Goal: Share content: Share content

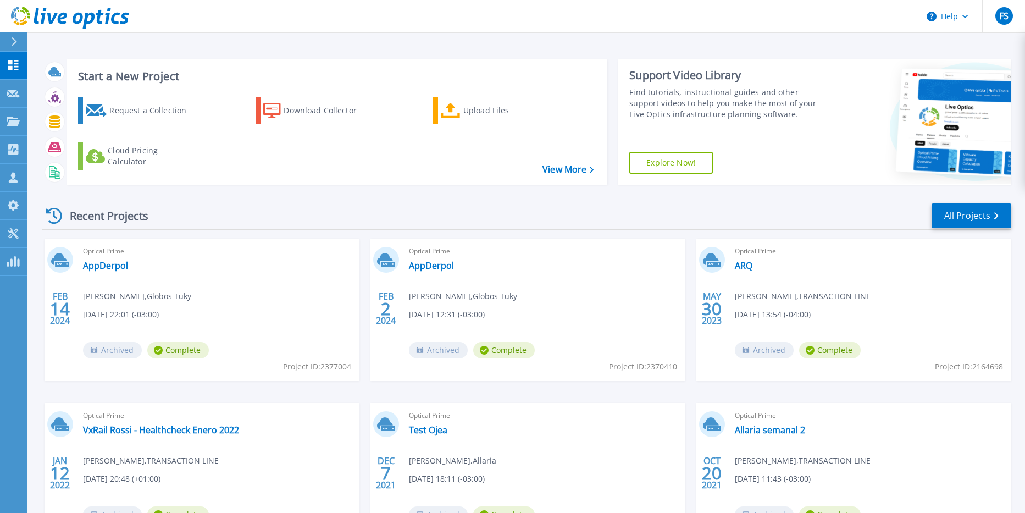
click at [20, 40] on div at bounding box center [19, 41] width 18 height 19
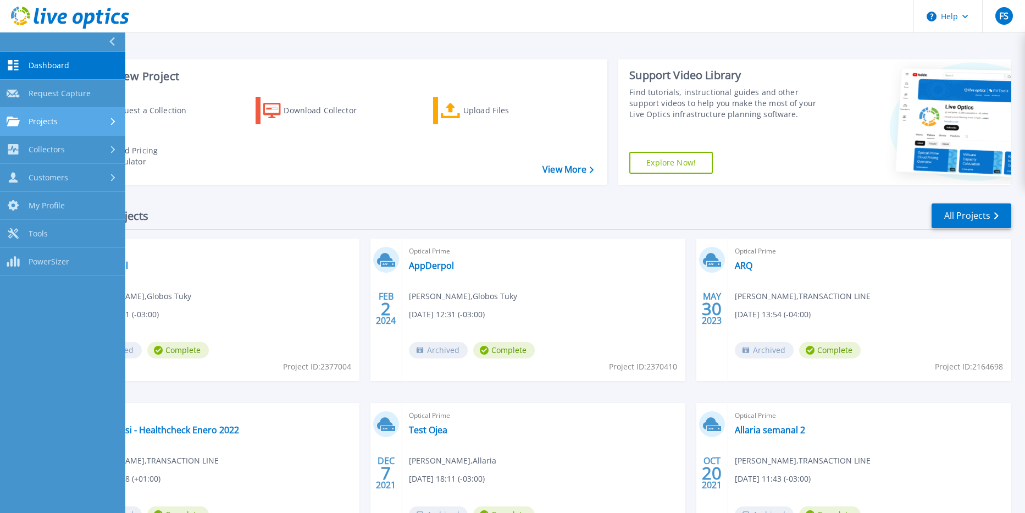
click at [25, 122] on div "Projects" at bounding box center [32, 122] width 51 height 10
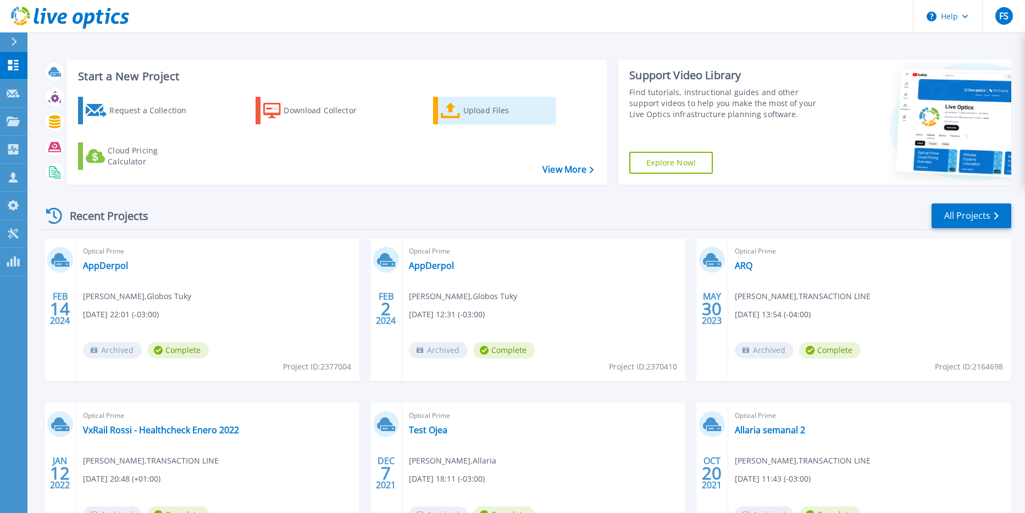
click at [463, 113] on link "Upload Files" at bounding box center [494, 110] width 123 height 27
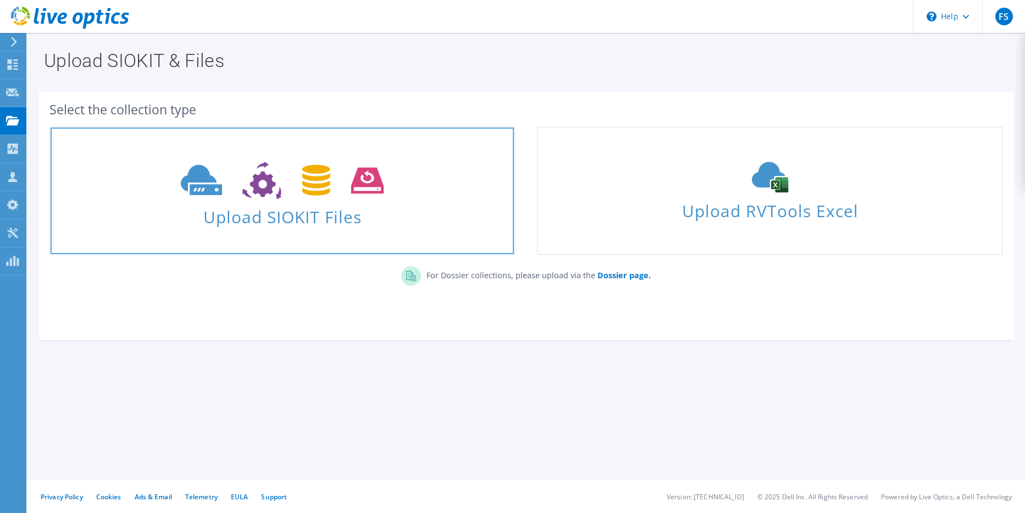
click at [311, 214] on span "Upload SIOKIT Files" at bounding box center [283, 214] width 464 height 24
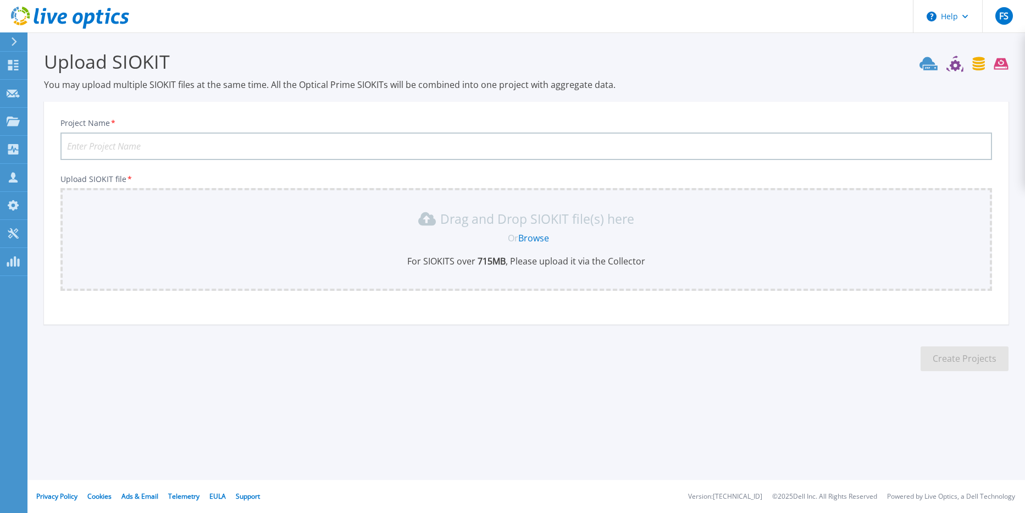
click at [308, 146] on input "Project Name *" at bounding box center [526, 146] width 932 height 27
type input "Banco Hipotecario"
click at [527, 235] on link "Browse" at bounding box center [533, 238] width 31 height 12
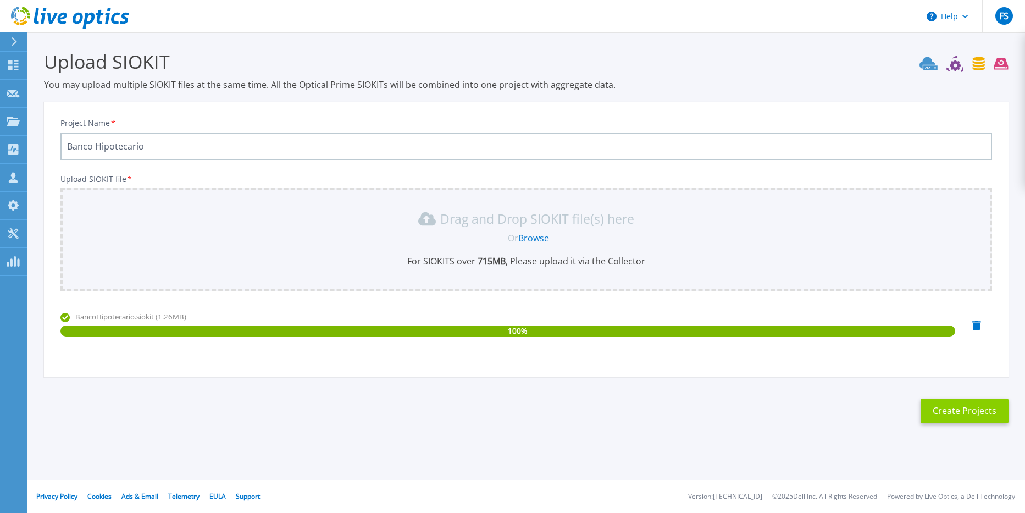
click at [946, 407] on button "Create Projects" at bounding box center [965, 411] width 88 height 25
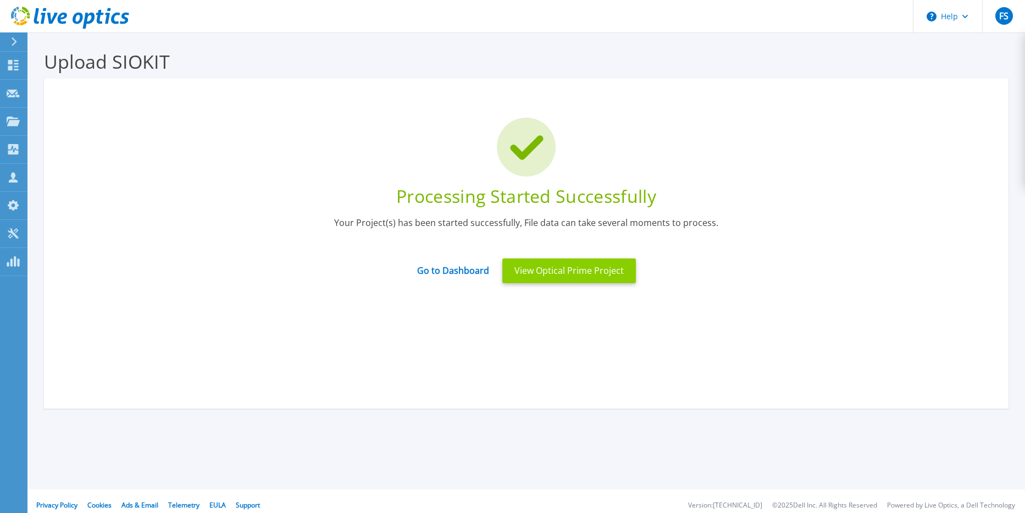
click at [586, 264] on button "View Optical Prime Project" at bounding box center [570, 270] width 134 height 25
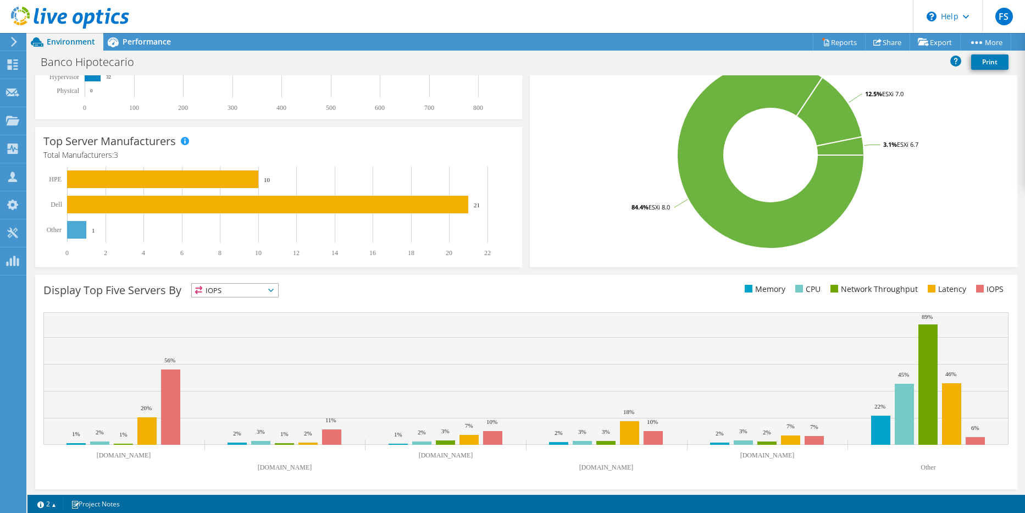
scroll to position [221, 0]
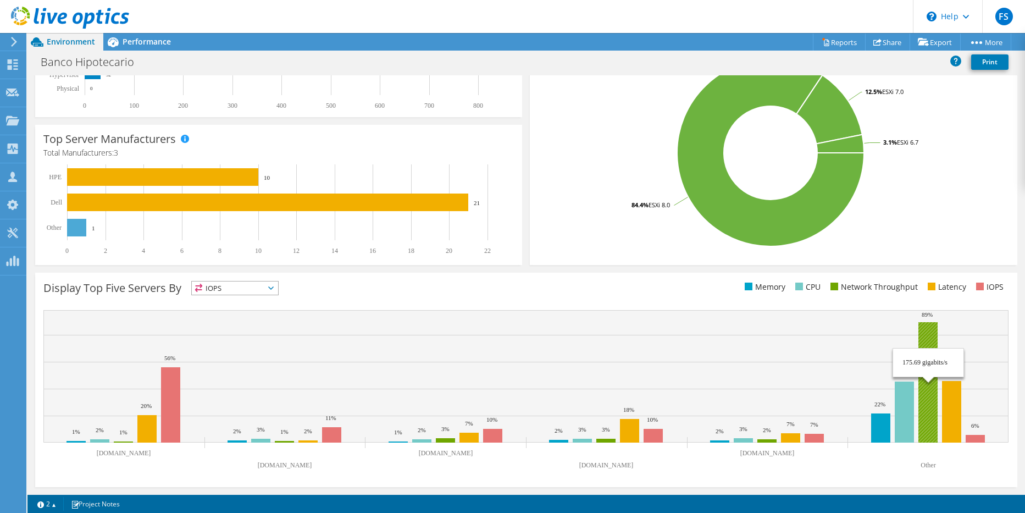
click at [929, 424] on rect at bounding box center [928, 382] width 19 height 120
click at [922, 412] on rect at bounding box center [928, 382] width 19 height 120
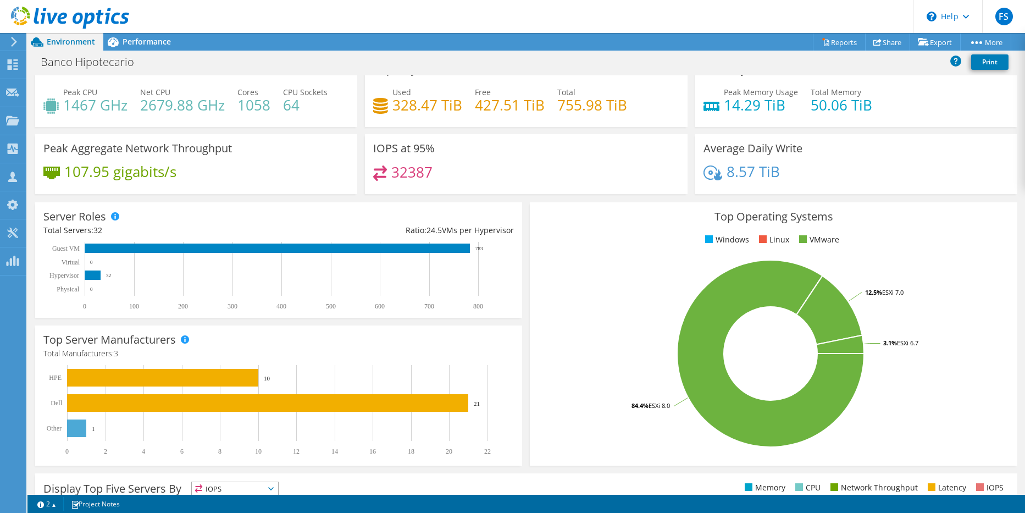
scroll to position [0, 0]
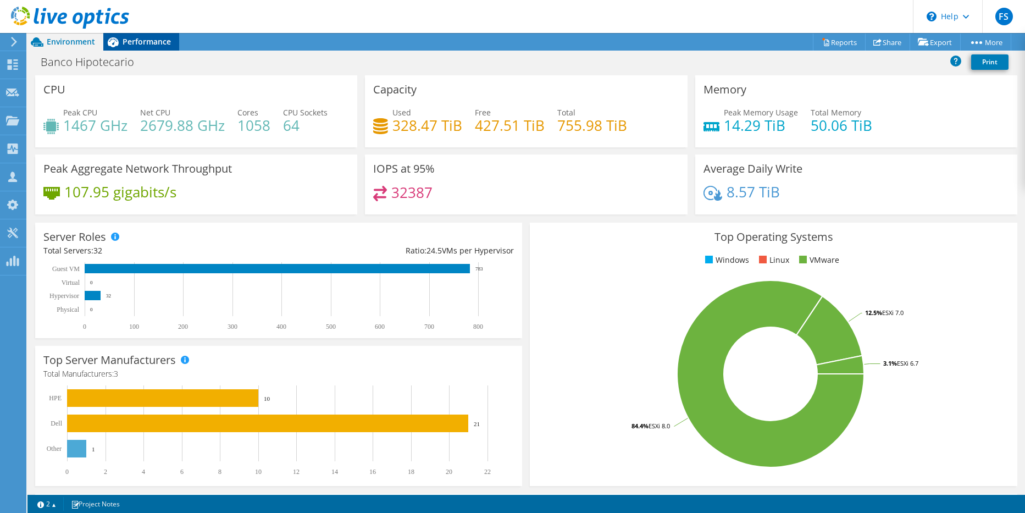
click at [151, 46] on span "Performance" at bounding box center [147, 41] width 48 height 10
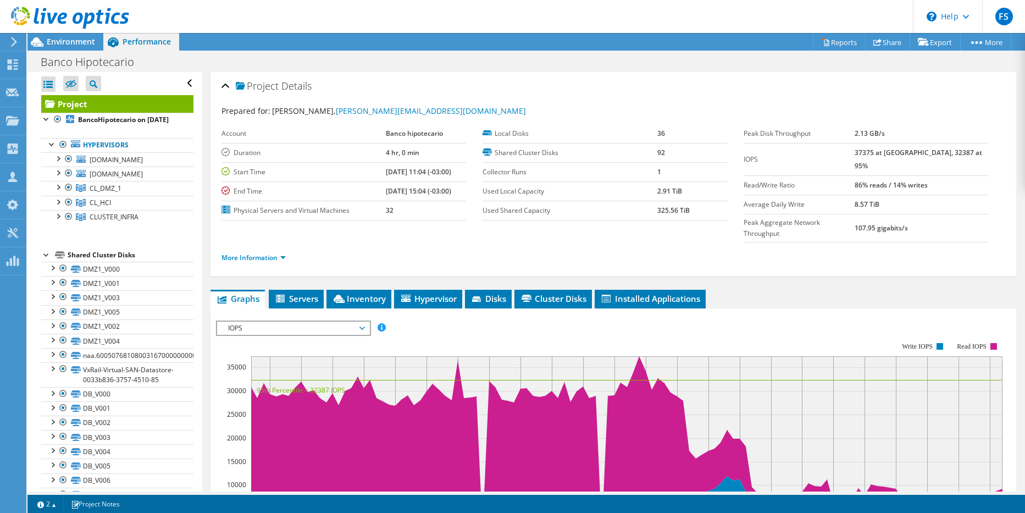
click at [318, 322] on span "IOPS" at bounding box center [293, 328] width 141 height 13
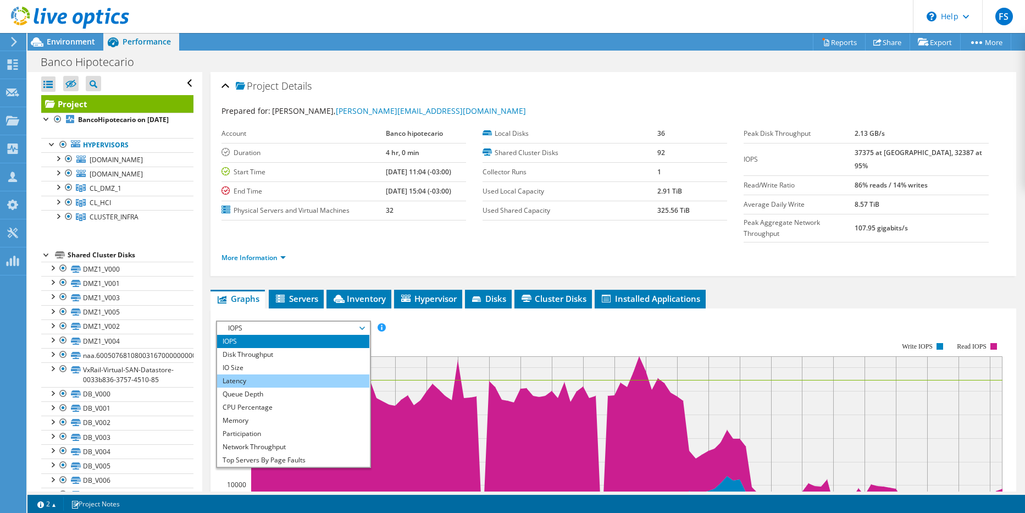
click at [310, 374] on li "Latency" at bounding box center [293, 380] width 152 height 13
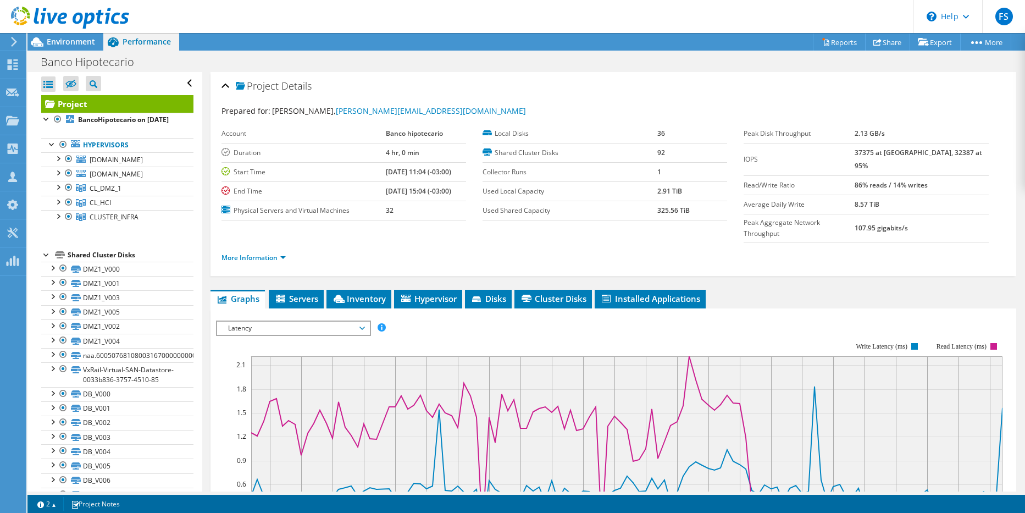
click at [345, 322] on span "Latency" at bounding box center [293, 328] width 141 height 13
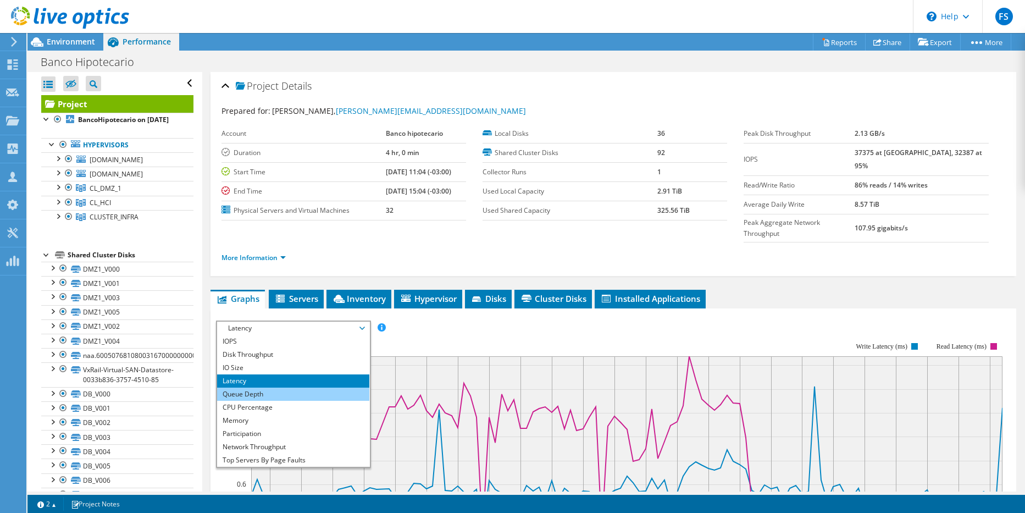
click at [313, 388] on li "Queue Depth" at bounding box center [293, 394] width 152 height 13
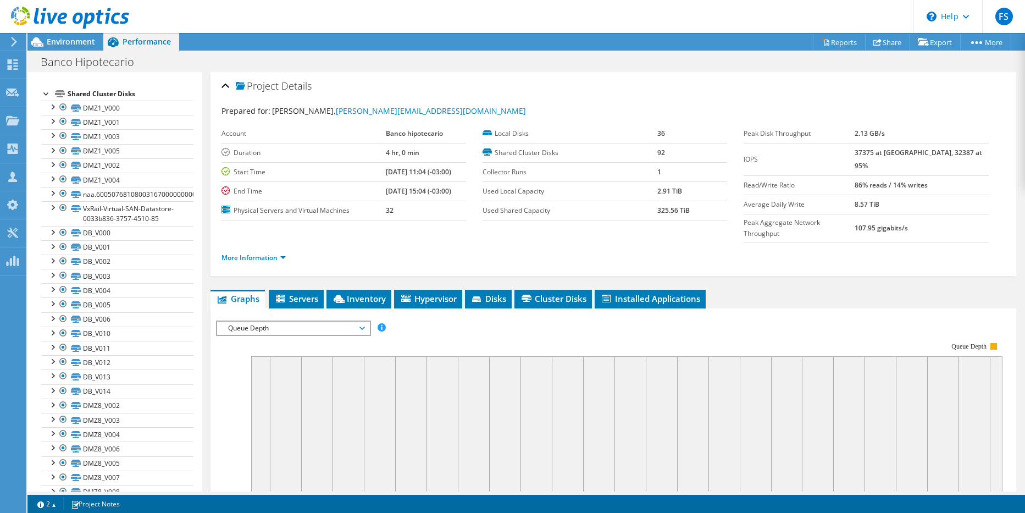
scroll to position [163, 0]
click at [135, 210] on link "VxRail-Virtual-SAN-Datastore-0033b836-3757-4510-85" at bounding box center [117, 211] width 152 height 24
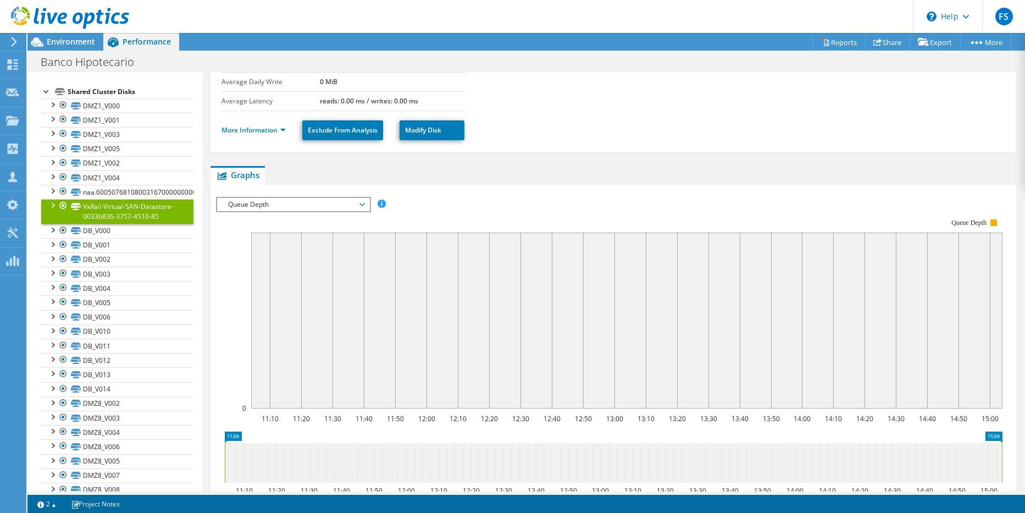
scroll to position [129, 0]
click at [54, 207] on div at bounding box center [52, 204] width 11 height 11
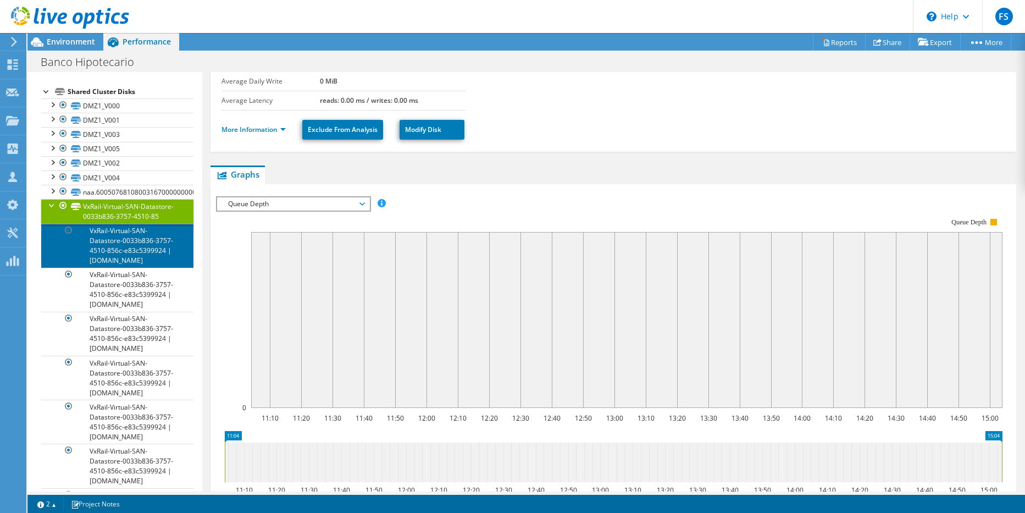
click at [131, 252] on link "VxRail-Virtual-SAN-Datastore-0033b836-3757-4510-856c-e83c5399924 | [DOMAIN_NAME]" at bounding box center [117, 246] width 152 height 44
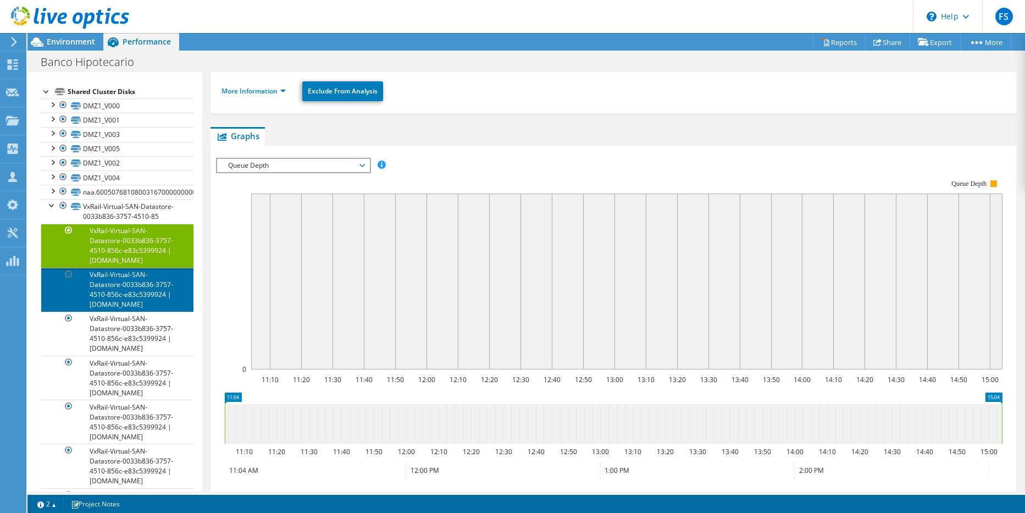
click at [127, 300] on link "VxRail-Virtual-SAN-Datastore-0033b836-3757-4510-856c-e83c5399924 | [DOMAIN_NAME]" at bounding box center [117, 290] width 152 height 44
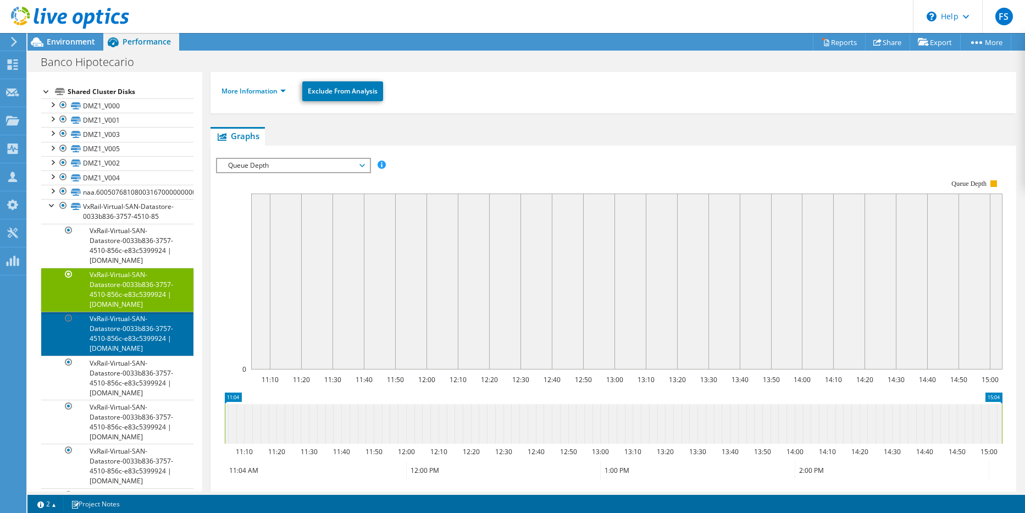
click at [129, 338] on link "VxRail-Virtual-SAN-Datastore-0033b836-3757-4510-856c-e83c5399924 | [DOMAIN_NAME]" at bounding box center [117, 334] width 152 height 44
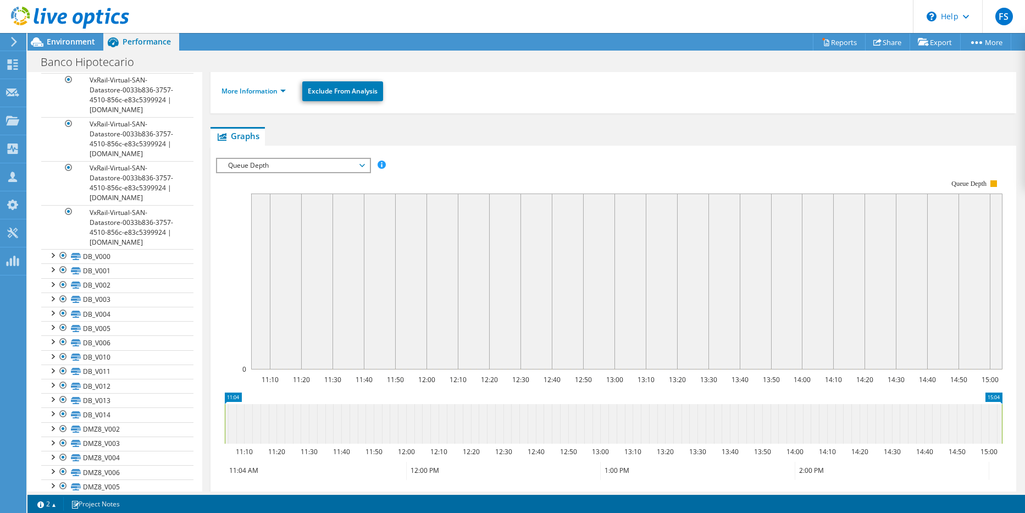
scroll to position [1029, 0]
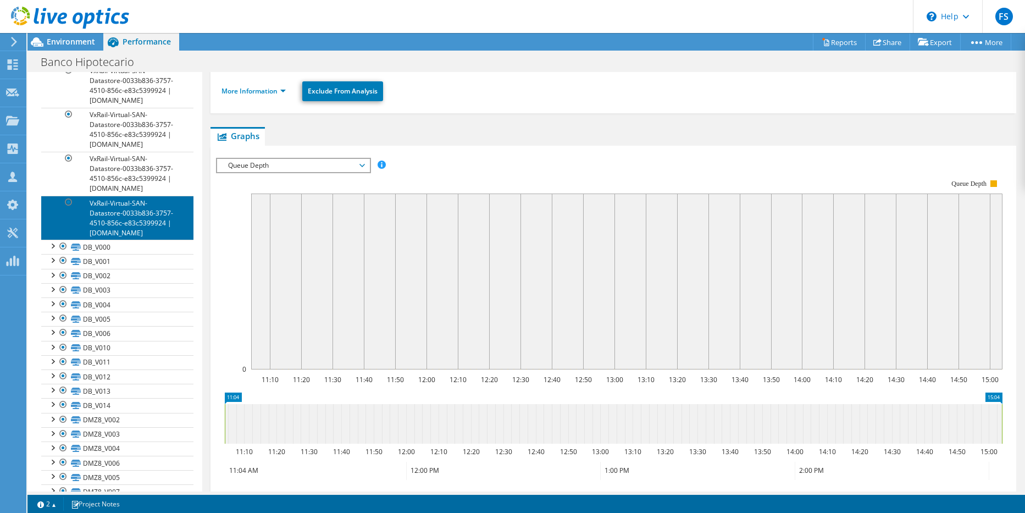
click at [156, 240] on link "VxRail-Virtual-SAN-Datastore-0033b836-3757-4510-856c-e83c5399924 | [DOMAIN_NAME]" at bounding box center [117, 218] width 152 height 44
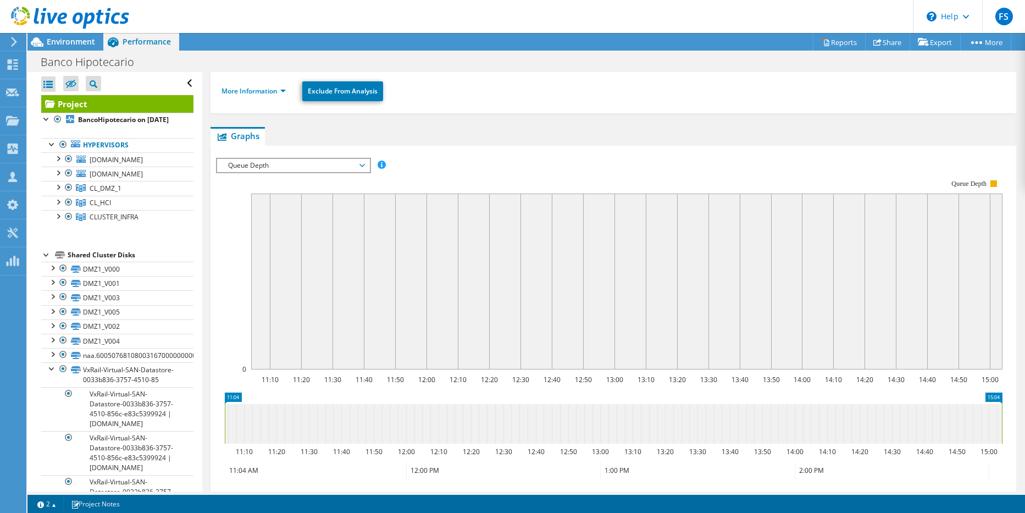
scroll to position [139, 0]
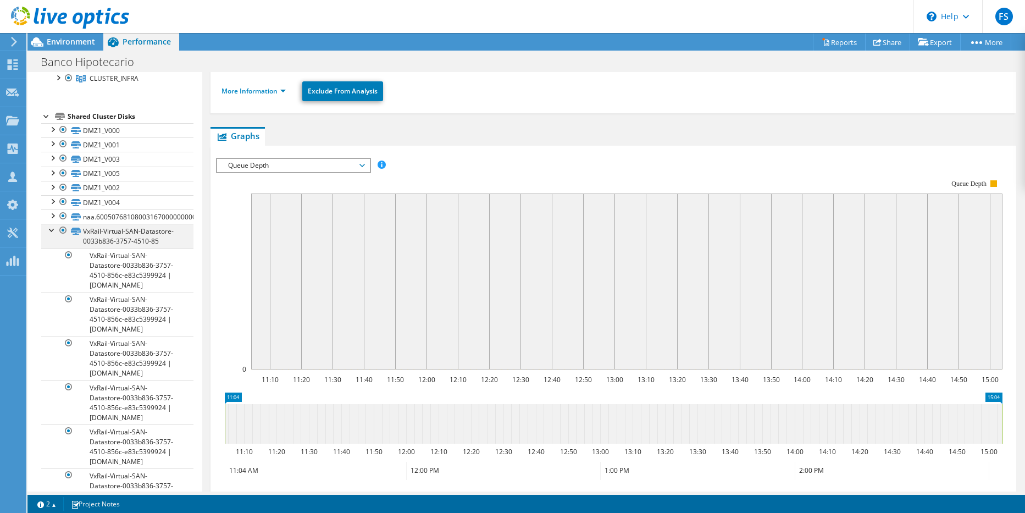
click at [48, 232] on div at bounding box center [52, 229] width 11 height 11
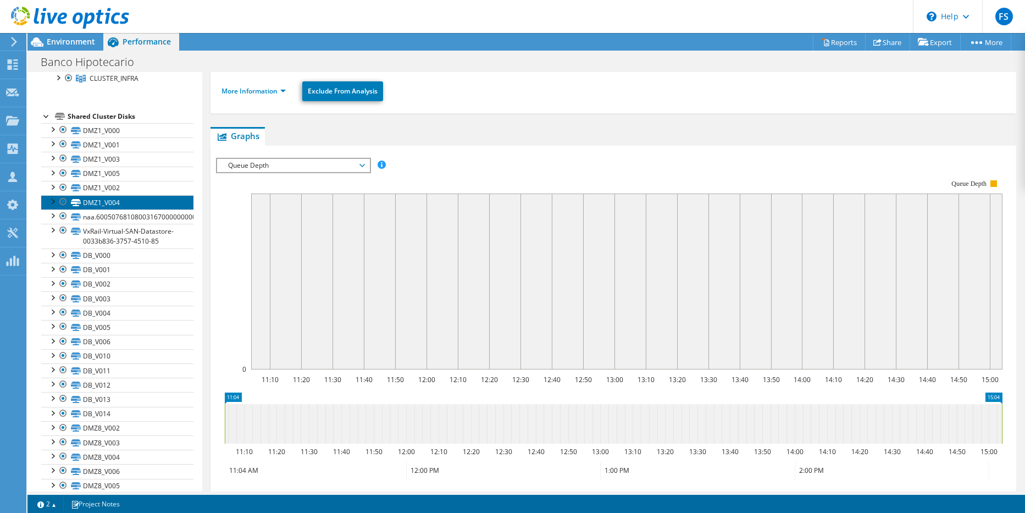
click at [104, 198] on link "DMZ1_V004" at bounding box center [117, 202] width 152 height 14
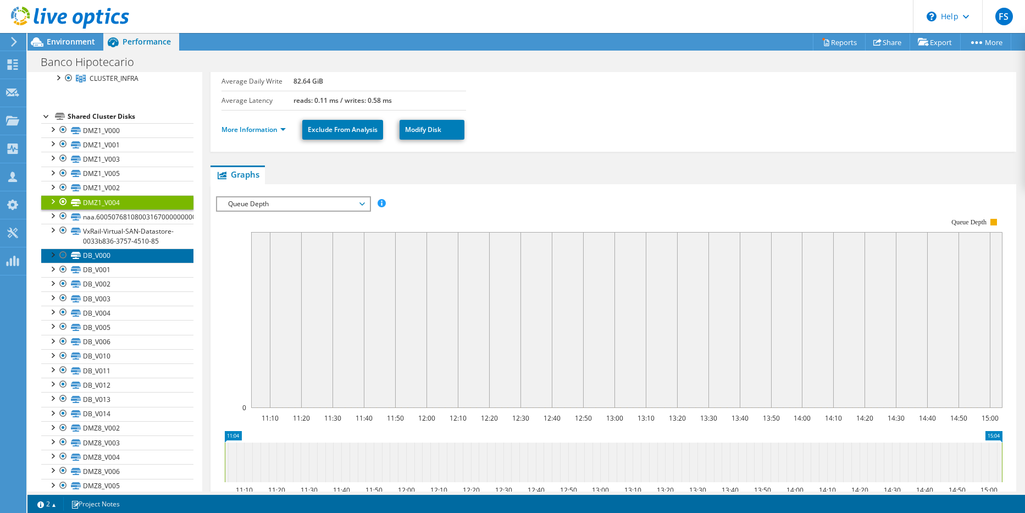
click at [104, 263] on link "DB_V000" at bounding box center [117, 256] width 152 height 14
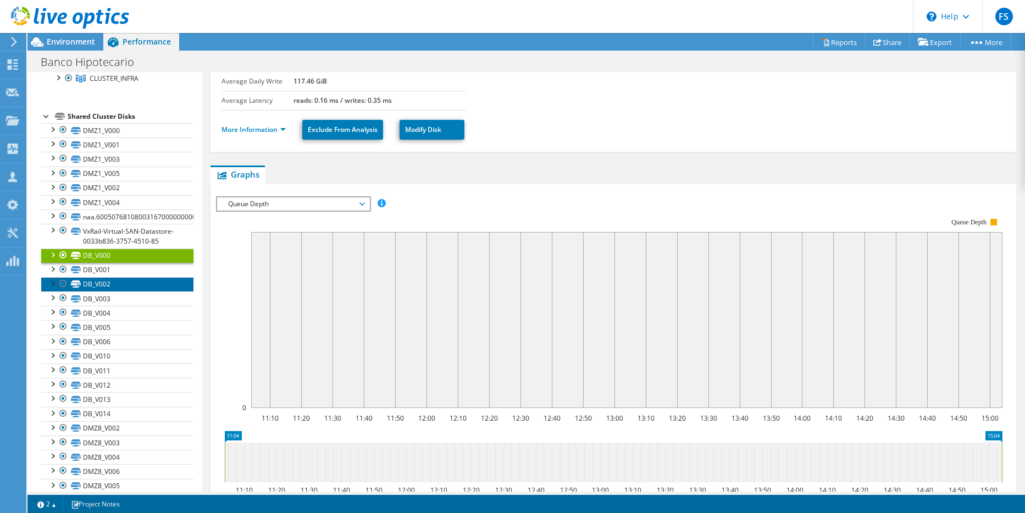
click at [102, 288] on link "DB_V002" at bounding box center [117, 284] width 152 height 14
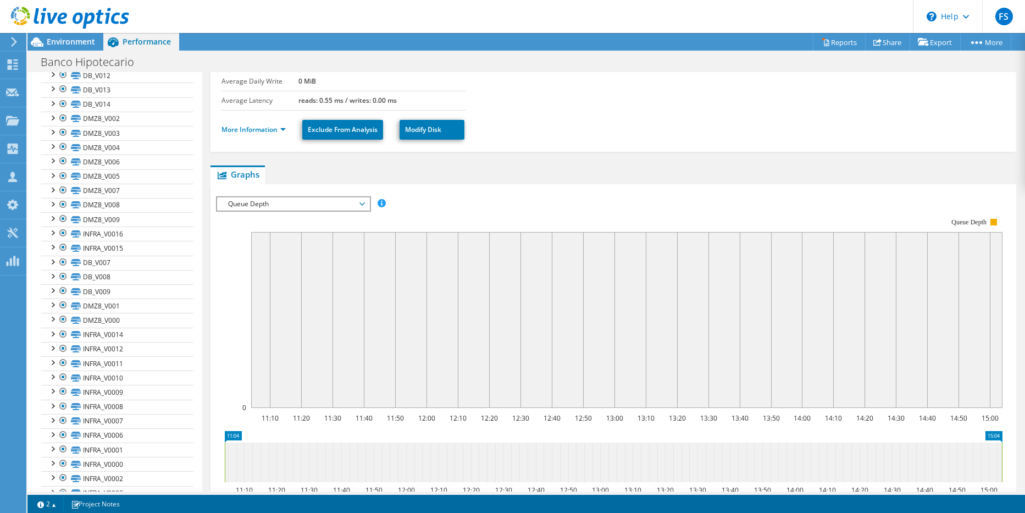
scroll to position [490, 0]
click at [110, 213] on link "INFRA_V0015" at bounding box center [117, 206] width 152 height 14
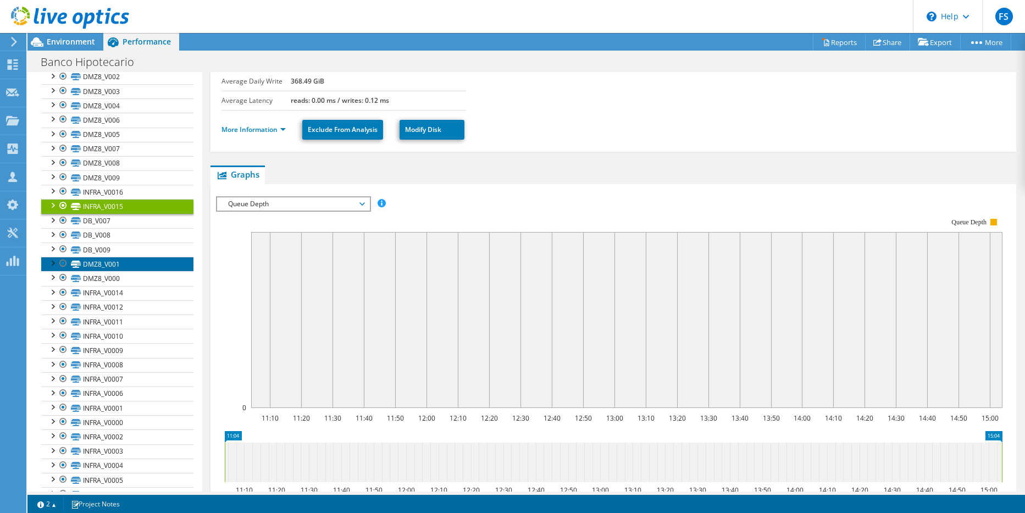
click at [97, 271] on link "DMZ8_V001" at bounding box center [117, 264] width 152 height 14
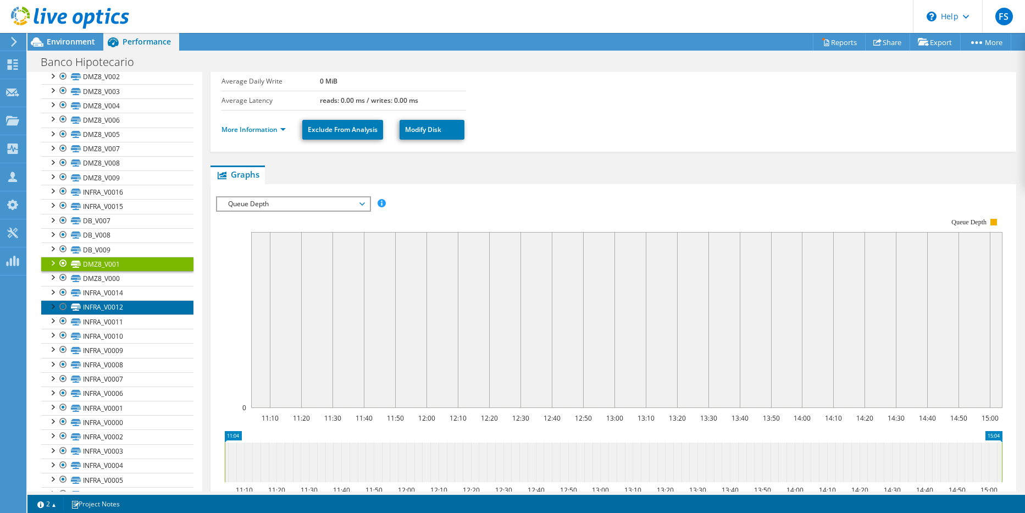
click at [93, 315] on link "INFRA_V0012" at bounding box center [117, 307] width 152 height 14
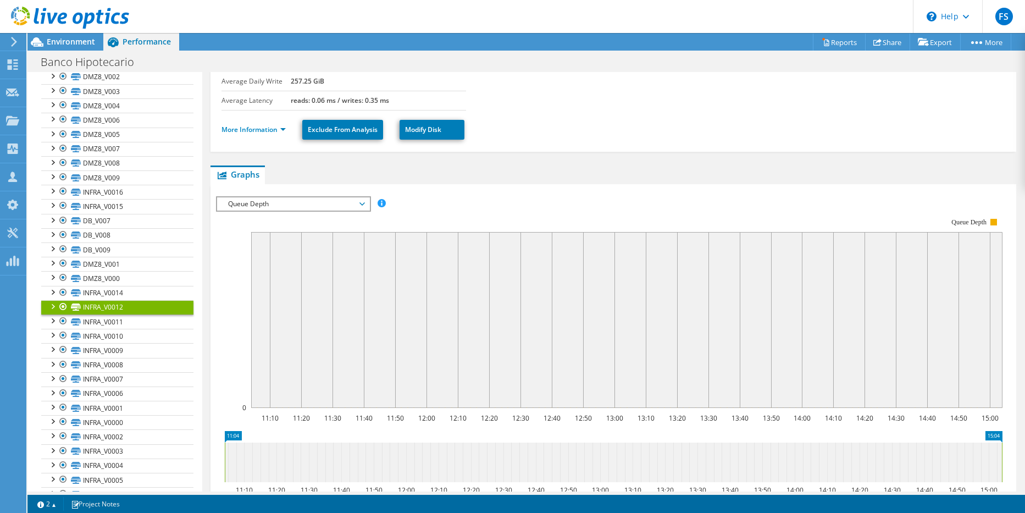
click at [251, 197] on span "Queue Depth" at bounding box center [293, 203] width 141 height 13
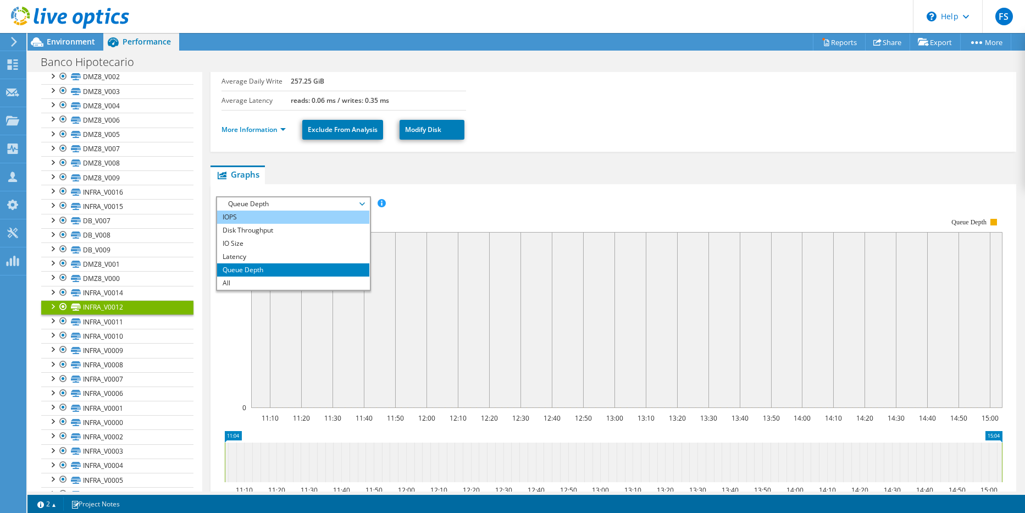
click at [249, 216] on li "IOPS" at bounding box center [293, 217] width 152 height 13
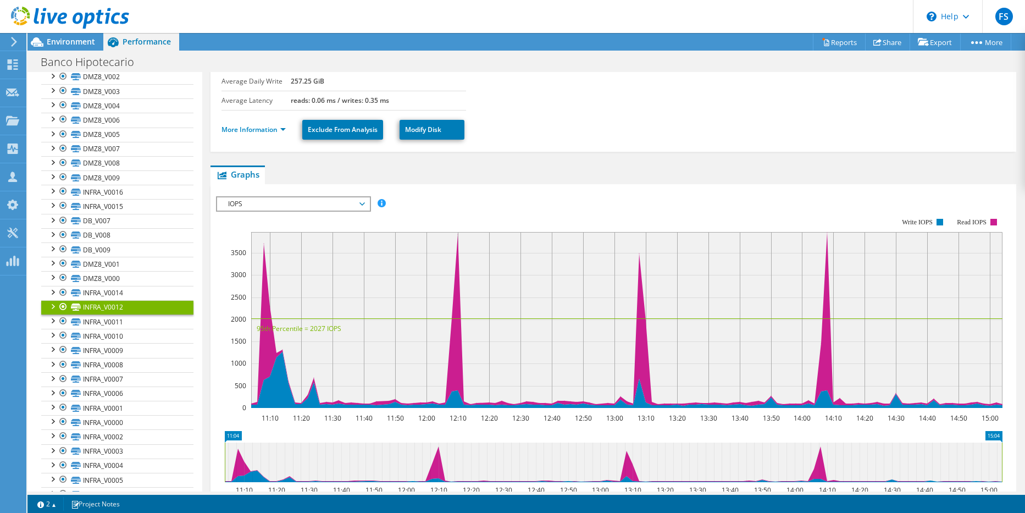
click at [206, 227] on div "INFRA_V0012 Details Total Capacity 4.00 TiB Used Capacity 2.16 TiB Peak Through…" at bounding box center [613, 295] width 823 height 705
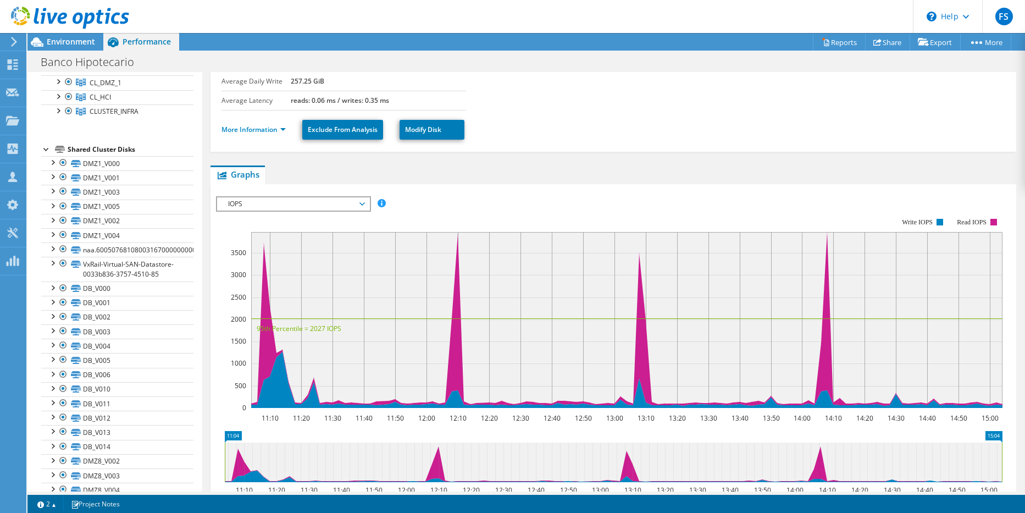
scroll to position [90, 0]
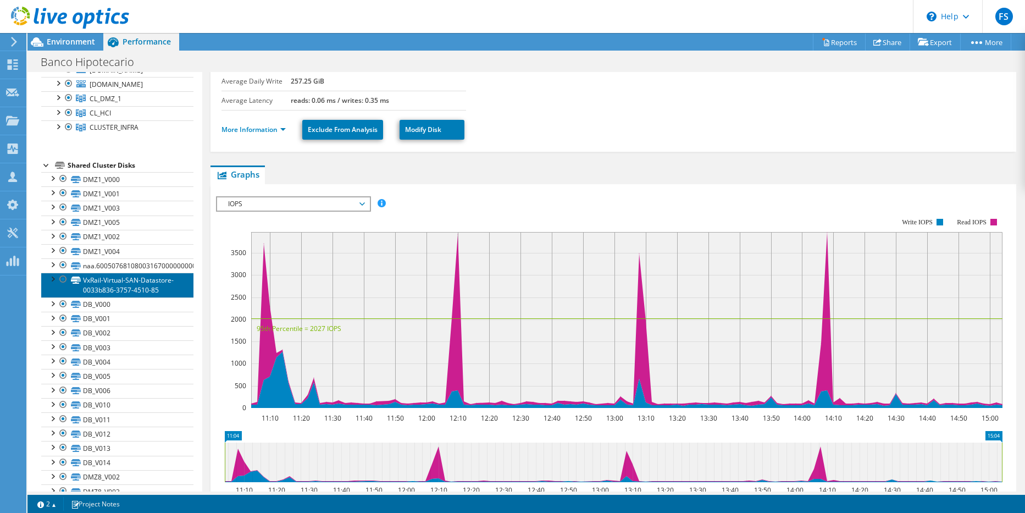
click at [158, 280] on link "VxRail-Virtual-SAN-Datastore-0033b836-3757-4510-85" at bounding box center [117, 285] width 152 height 24
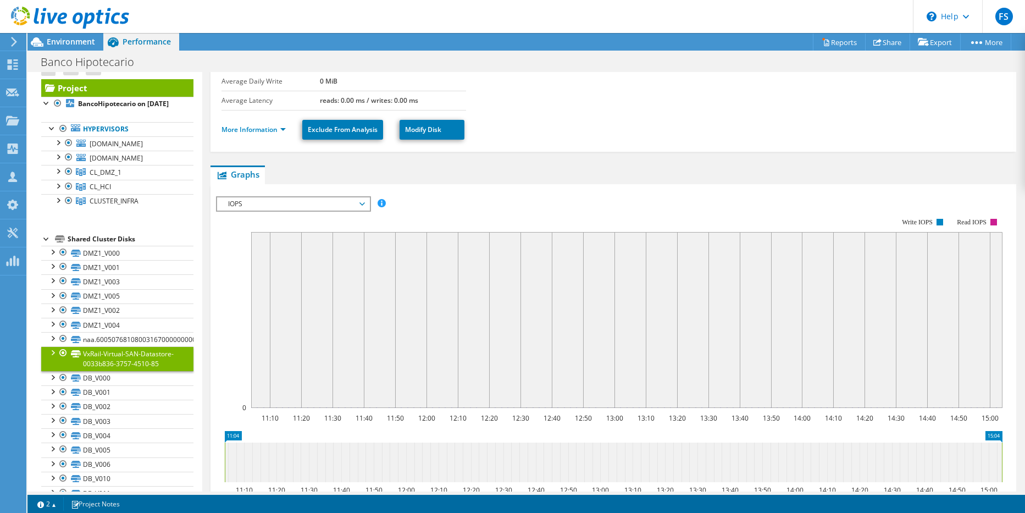
scroll to position [18, 0]
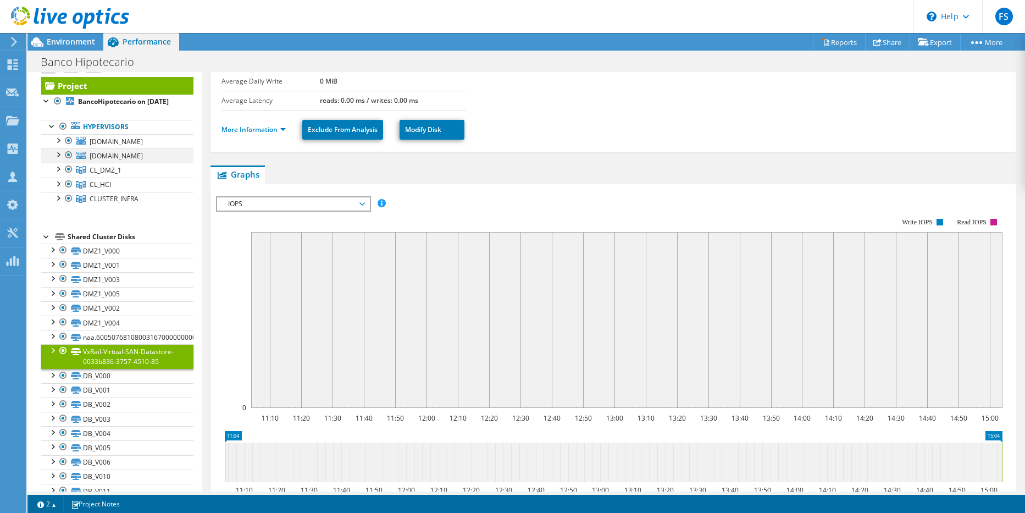
click at [67, 158] on div at bounding box center [68, 154] width 11 height 13
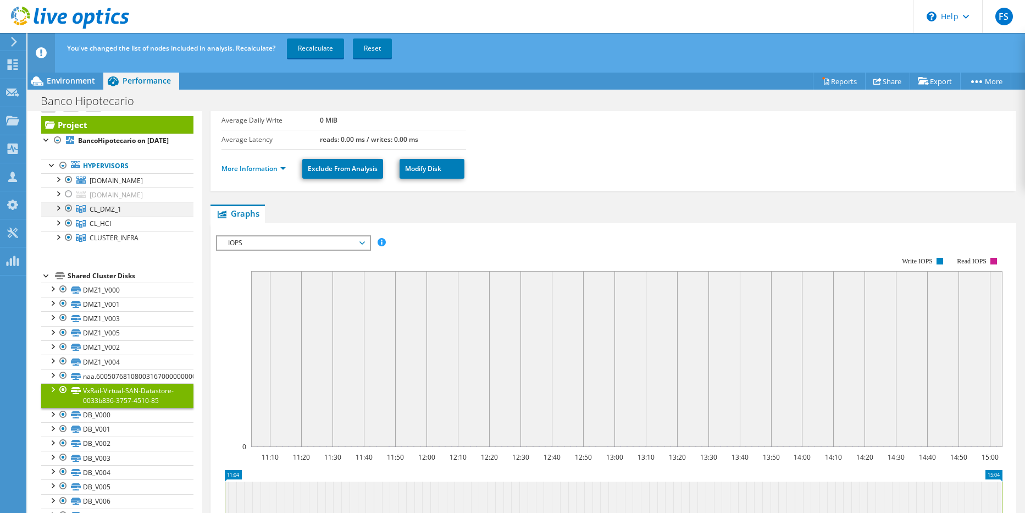
click at [68, 210] on div at bounding box center [68, 208] width 11 height 13
click at [69, 224] on div at bounding box center [68, 223] width 11 height 13
click at [67, 234] on div at bounding box center [68, 237] width 11 height 13
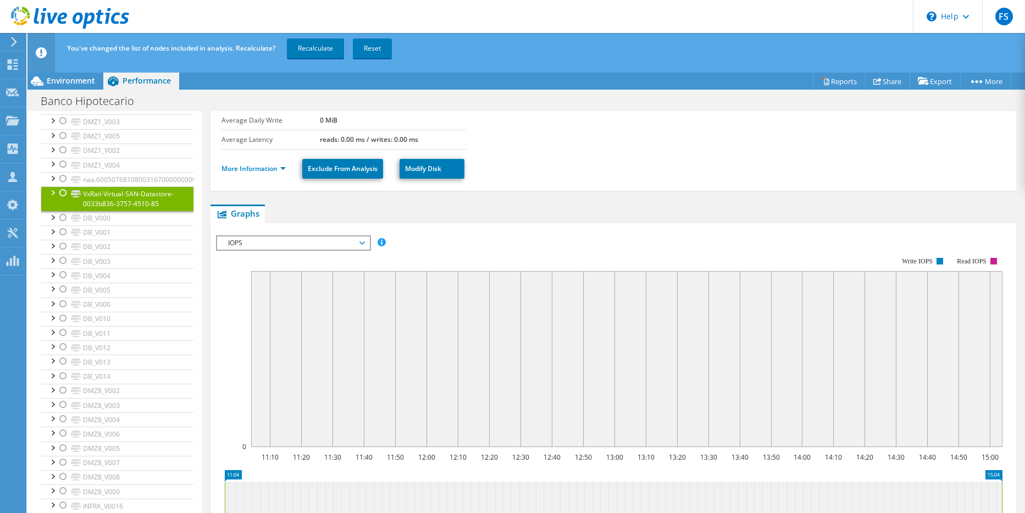
scroll to position [0, 0]
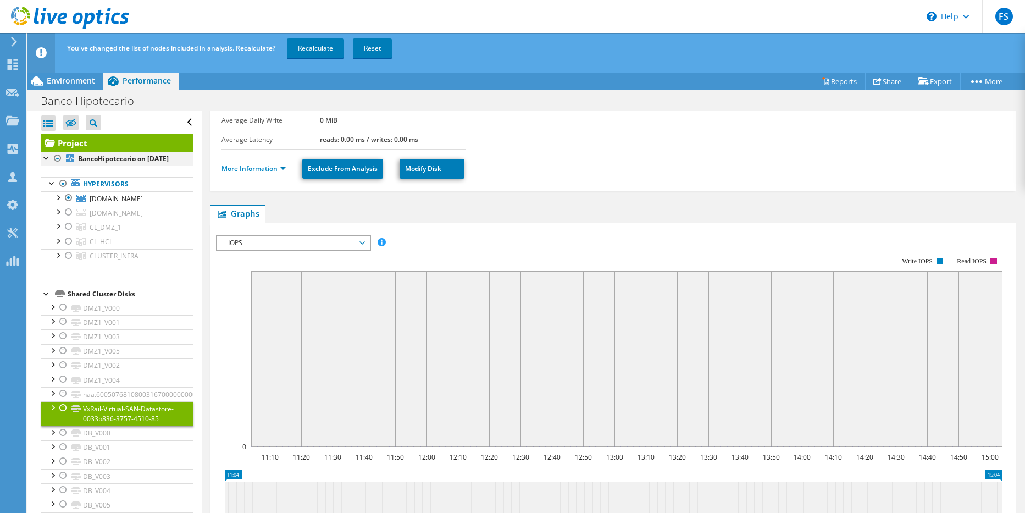
click at [61, 158] on div at bounding box center [57, 158] width 11 height 13
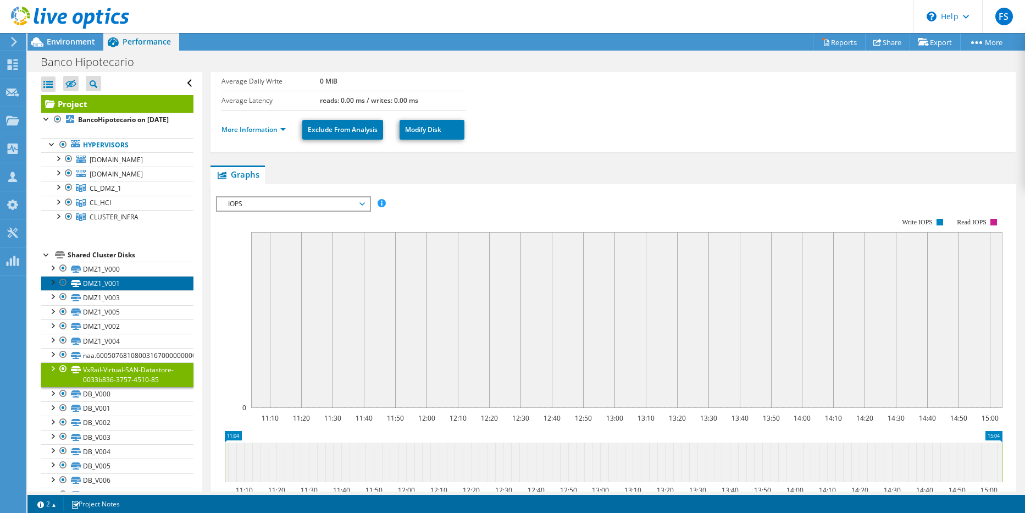
click at [139, 280] on link "DMZ1_V001" at bounding box center [117, 283] width 152 height 14
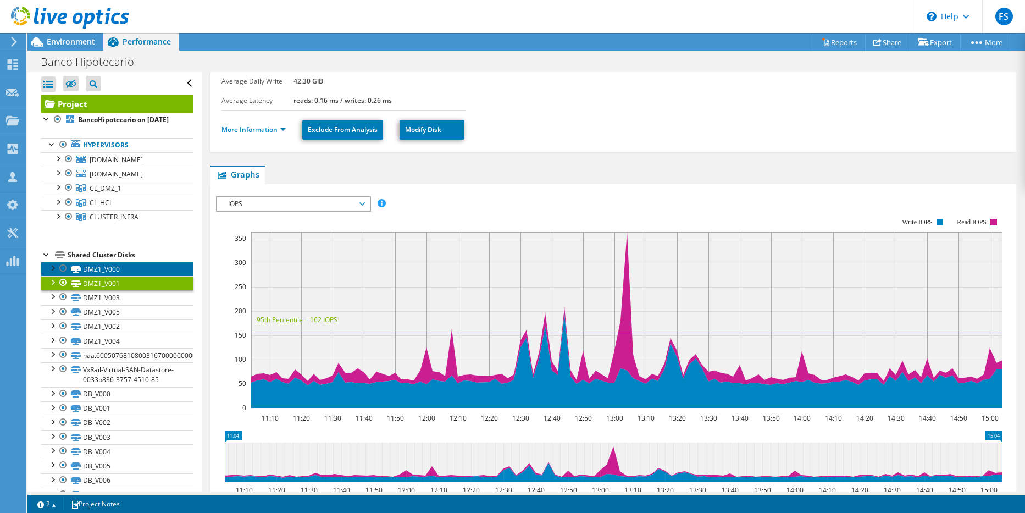
click at [136, 269] on link "DMZ1_V000" at bounding box center [117, 269] width 152 height 14
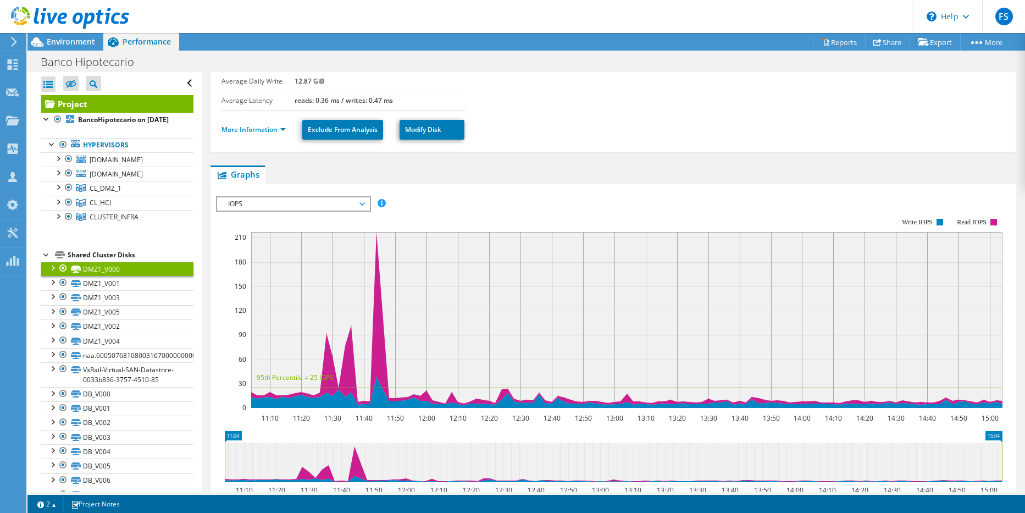
scroll to position [28, 0]
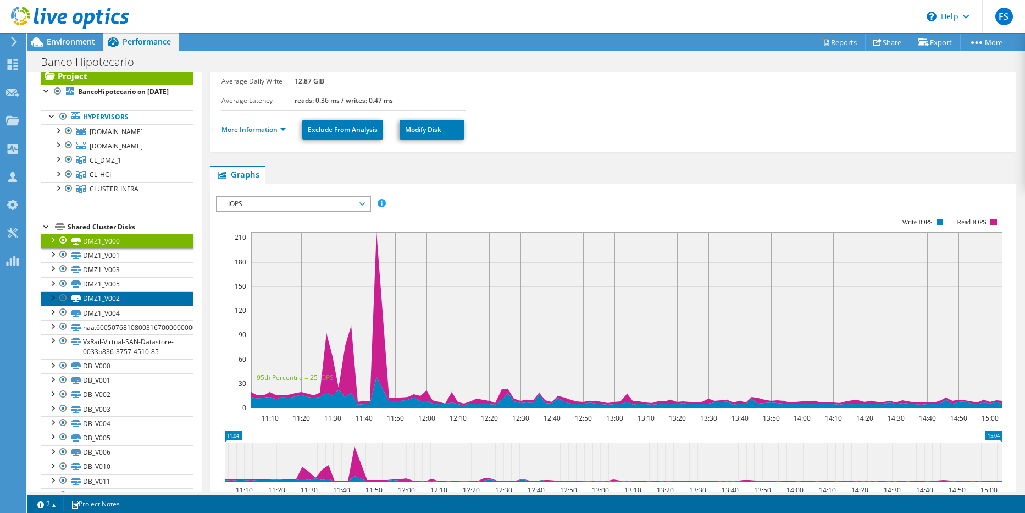
click at [162, 292] on link "DMZ1_V002" at bounding box center [117, 298] width 152 height 14
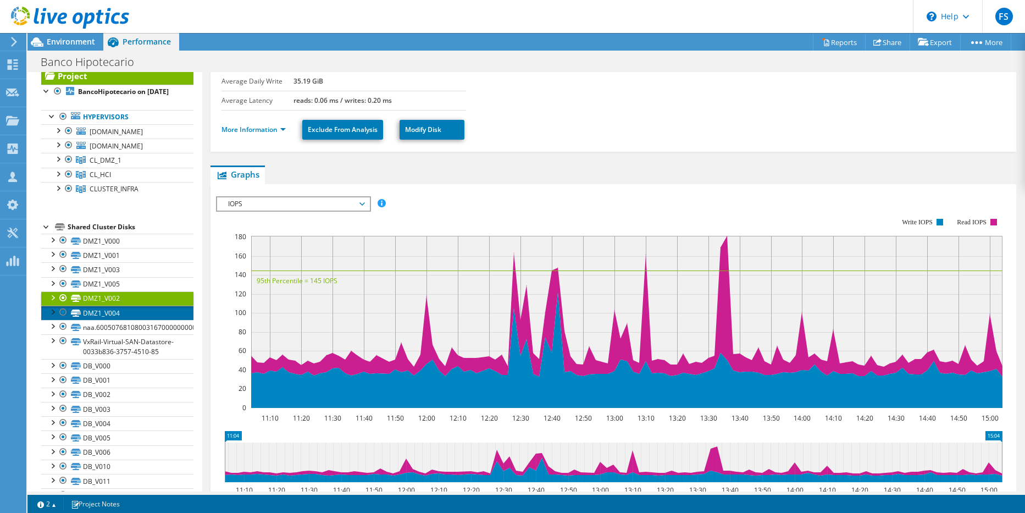
click at [157, 310] on link "DMZ1_V004" at bounding box center [117, 313] width 152 height 14
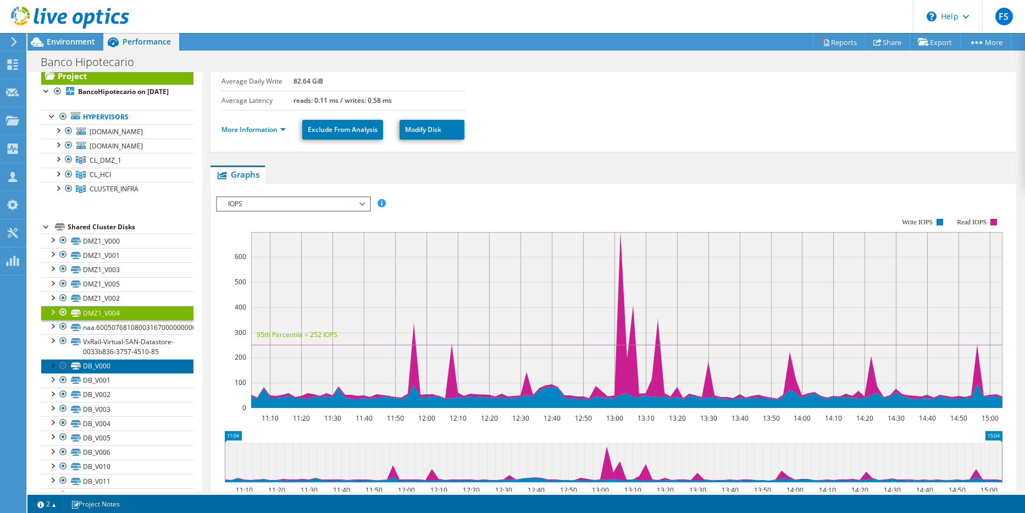
click at [142, 373] on link "DB_V000" at bounding box center [117, 366] width 152 height 14
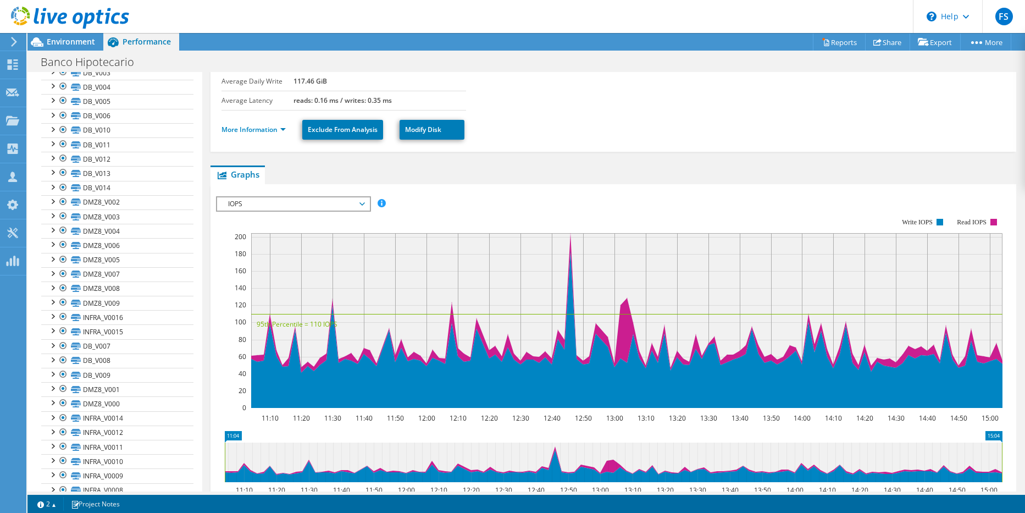
scroll to position [378, 0]
click at [163, 264] on link "DMZ8_V007" at bounding box center [117, 260] width 152 height 14
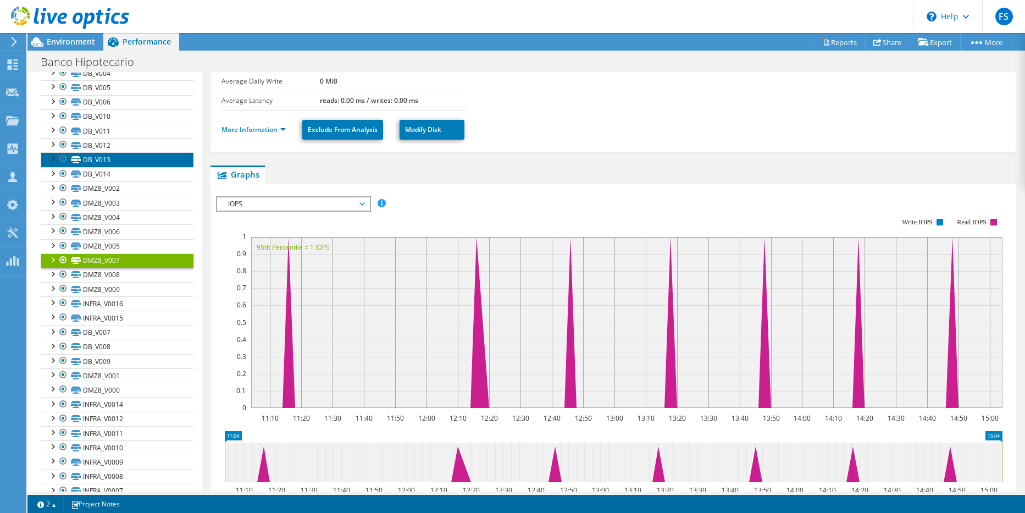
click at [152, 167] on link "DB_V013" at bounding box center [117, 159] width 152 height 14
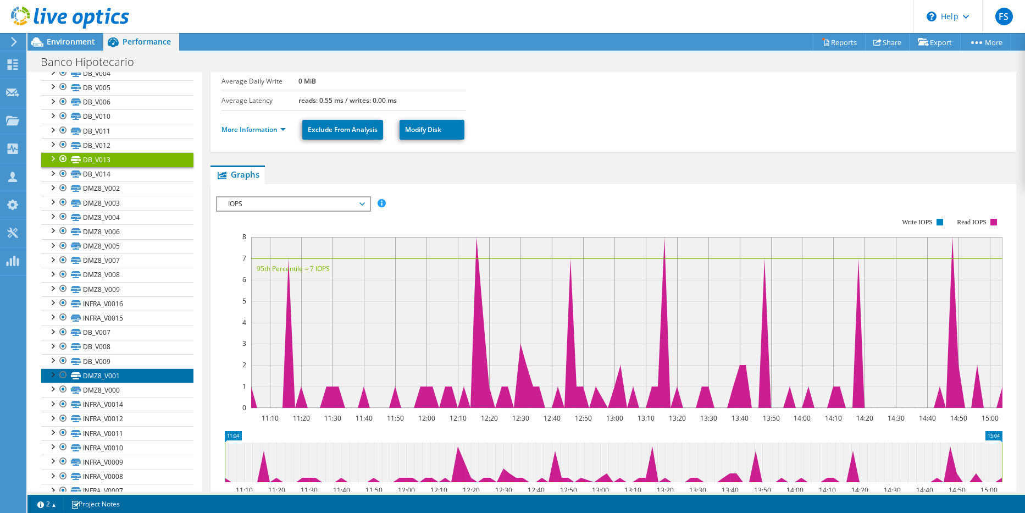
click at [132, 383] on link "DMZ8_V001" at bounding box center [117, 375] width 152 height 14
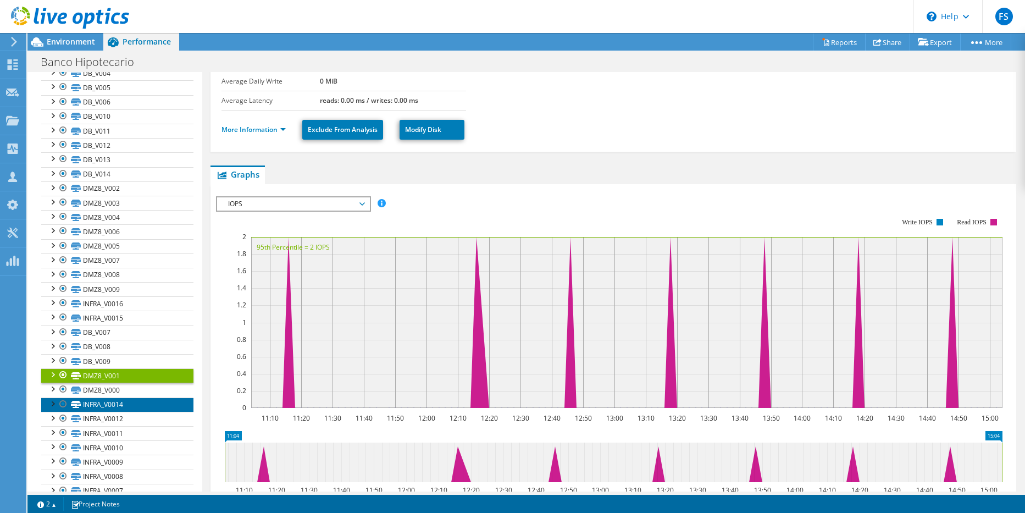
click at [130, 412] on link "INFRA_V0014" at bounding box center [117, 405] width 152 height 14
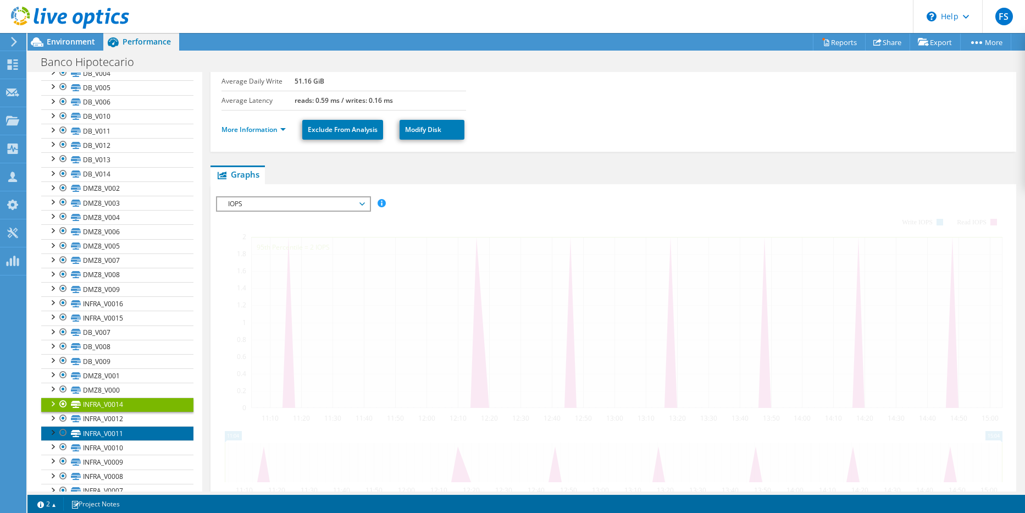
click at [129, 440] on link "INFRA_V0011" at bounding box center [117, 433] width 152 height 14
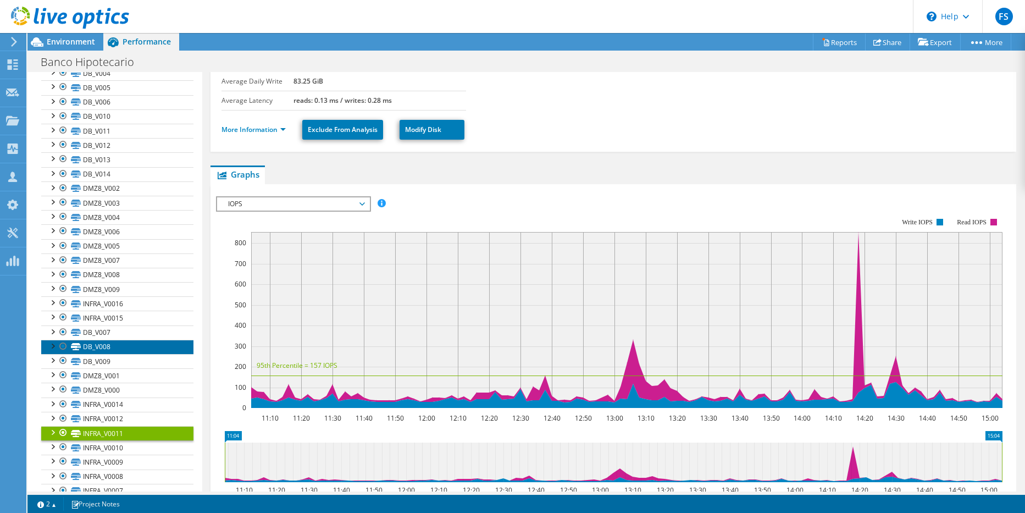
click at [131, 353] on link "DB_V008" at bounding box center [117, 347] width 152 height 14
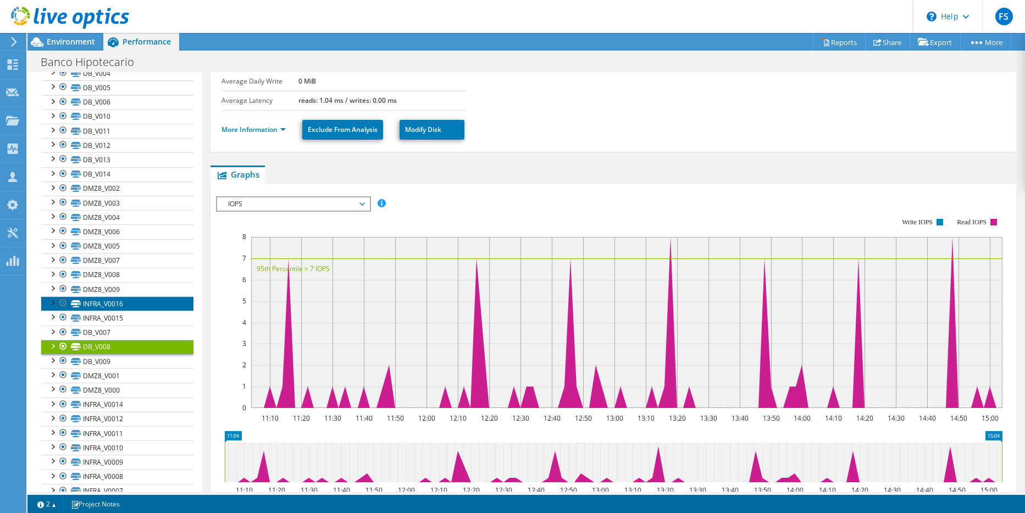
click at [147, 311] on link "INFRA_V0016" at bounding box center [117, 303] width 152 height 14
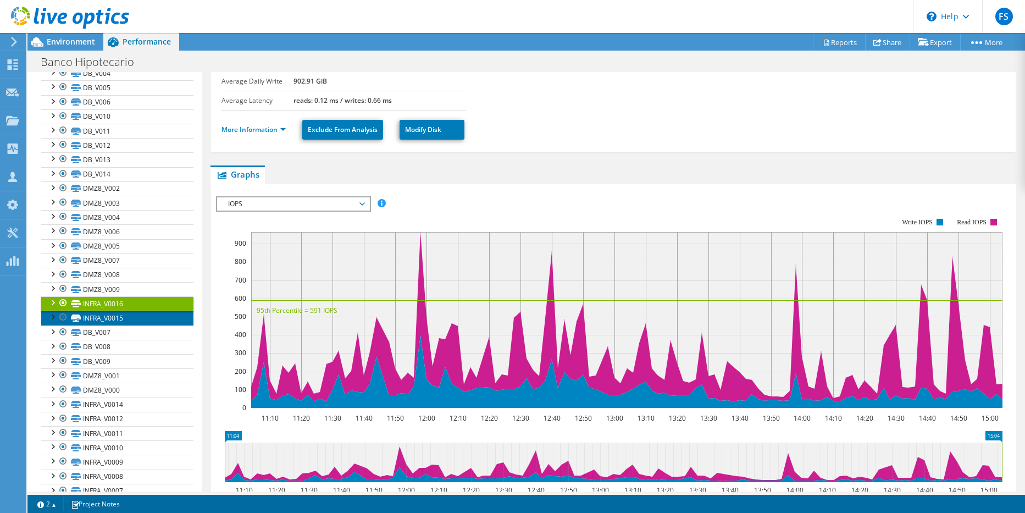
click at [140, 325] on link "INFRA_V0015" at bounding box center [117, 318] width 152 height 14
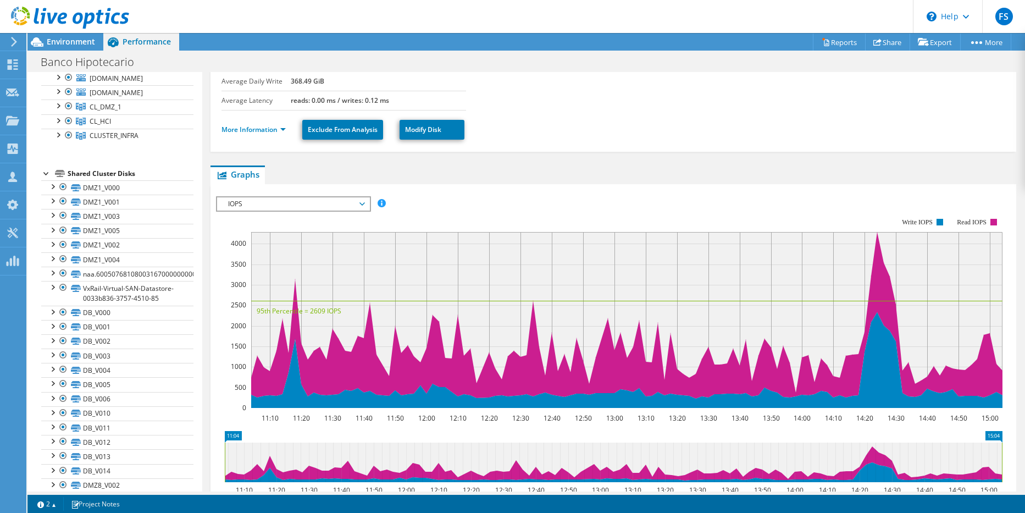
scroll to position [87, 0]
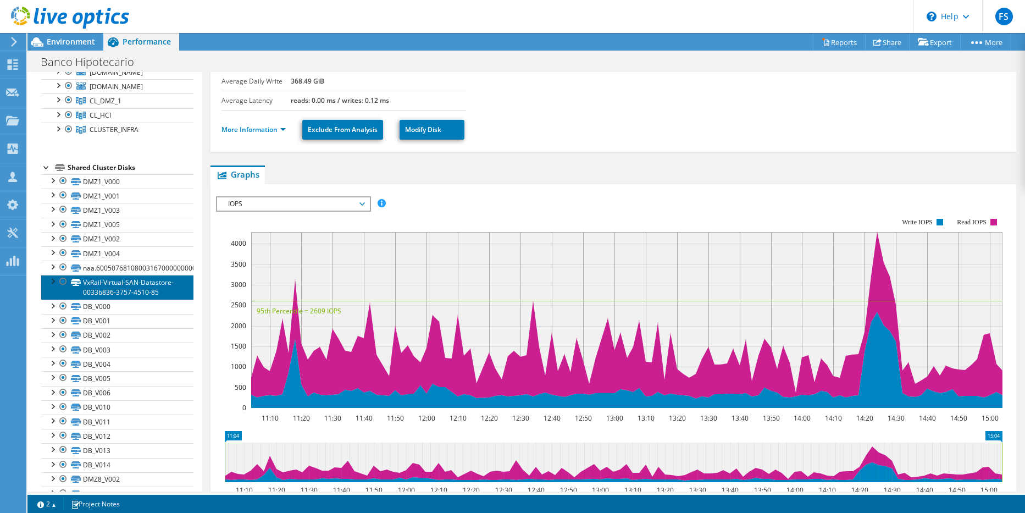
click at [159, 287] on link "VxRail-Virtual-SAN-Datastore-0033b836-3757-4510-85" at bounding box center [117, 287] width 152 height 24
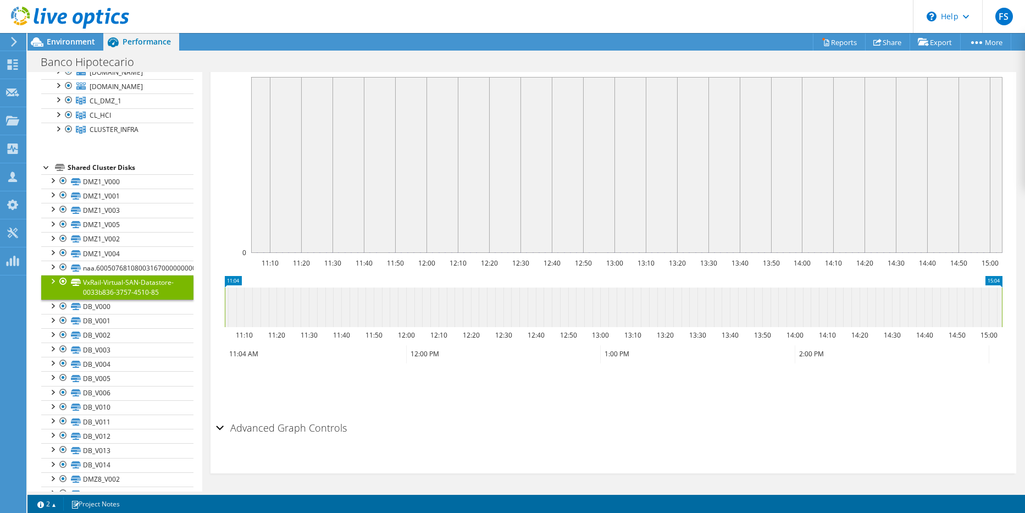
scroll to position [0, 0]
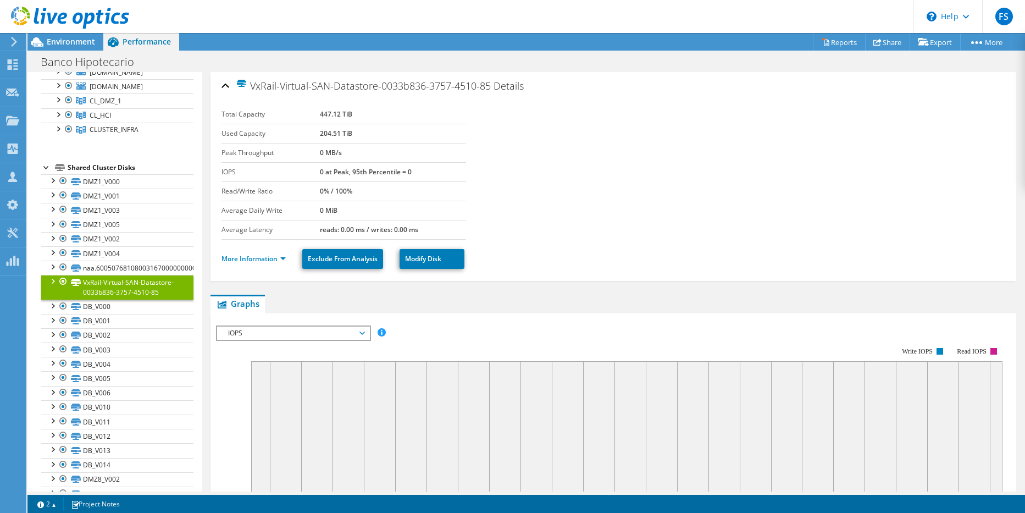
click at [52, 282] on div at bounding box center [52, 280] width 11 height 11
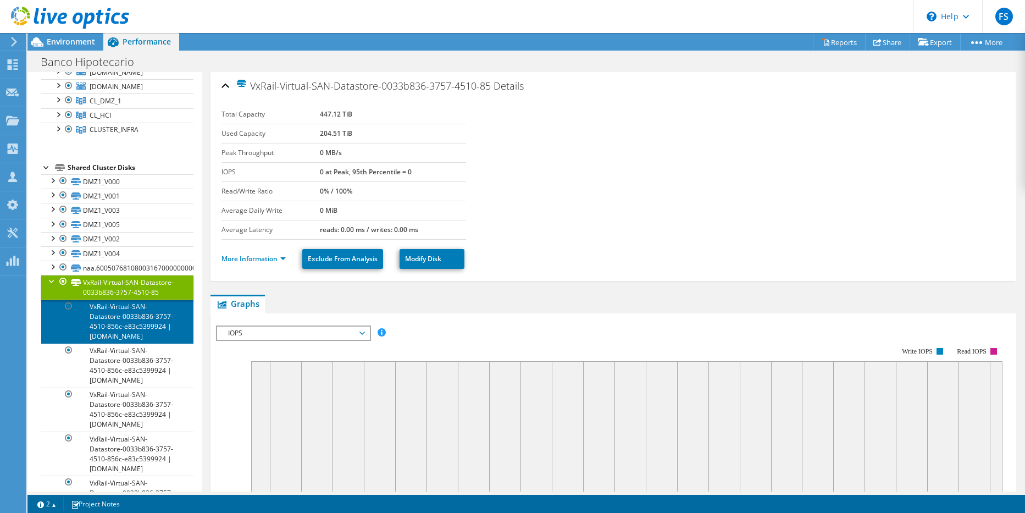
click at [129, 331] on link "VxRail-Virtual-SAN-Datastore-0033b836-3757-4510-856c-e83c5399924 | [DOMAIN_NAME]" at bounding box center [117, 322] width 152 height 44
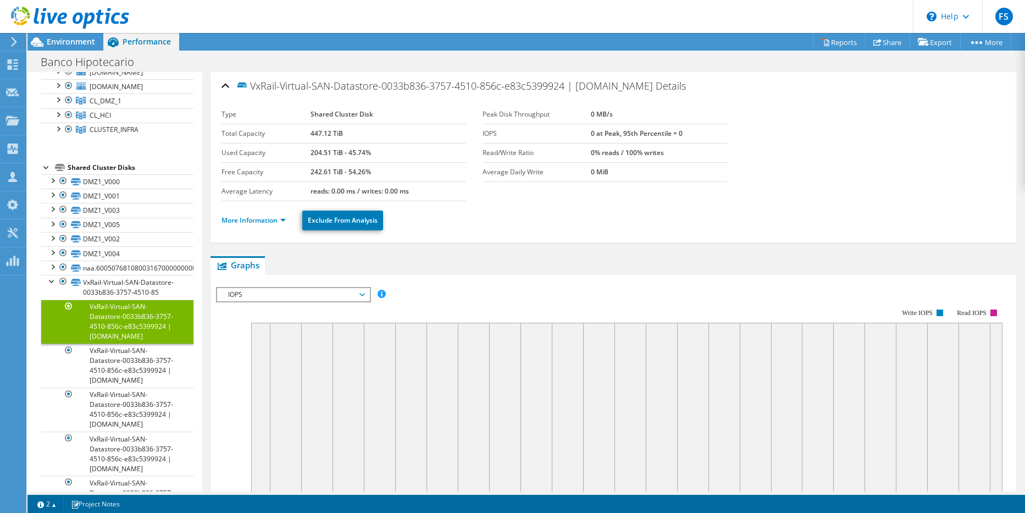
click at [42, 167] on div at bounding box center [46, 166] width 11 height 11
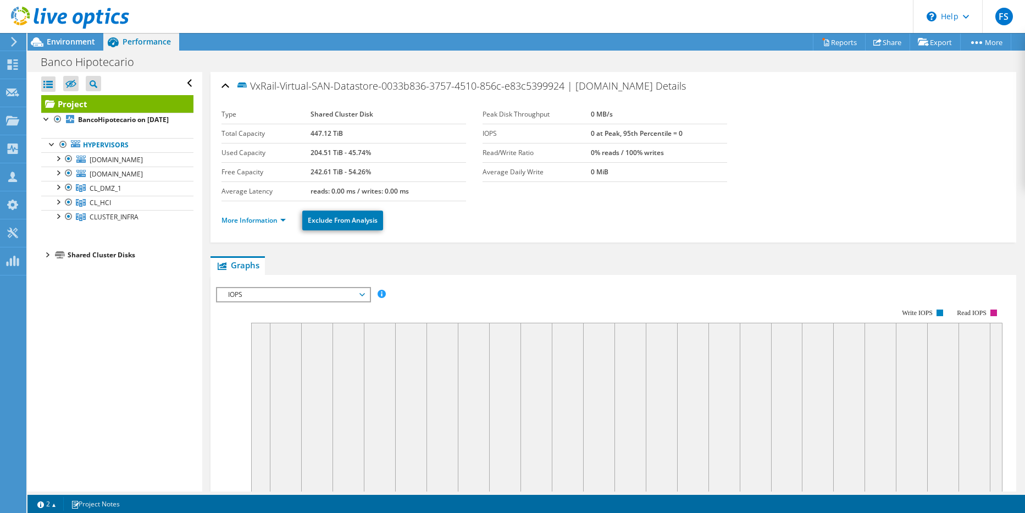
click at [46, 255] on div at bounding box center [46, 254] width 11 height 11
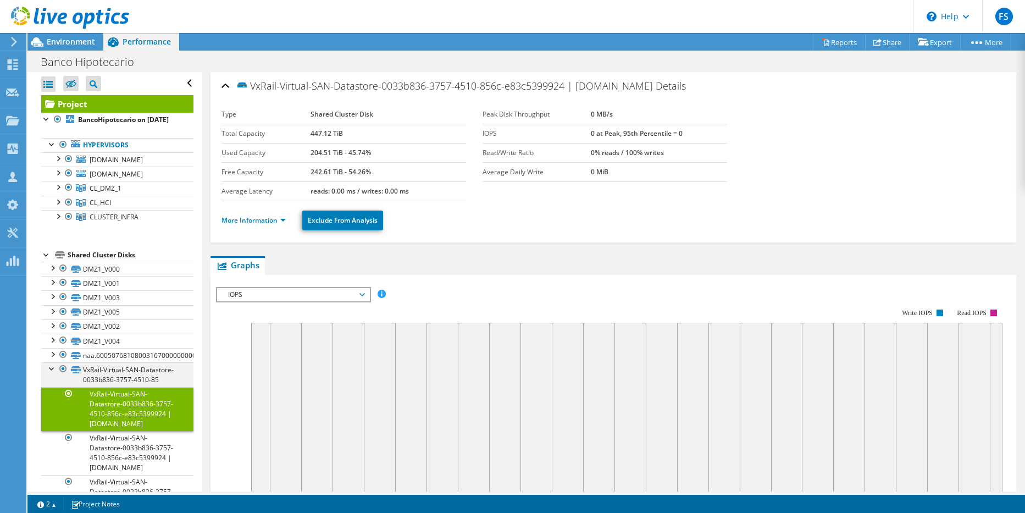
click at [52, 367] on div at bounding box center [52, 367] width 11 height 11
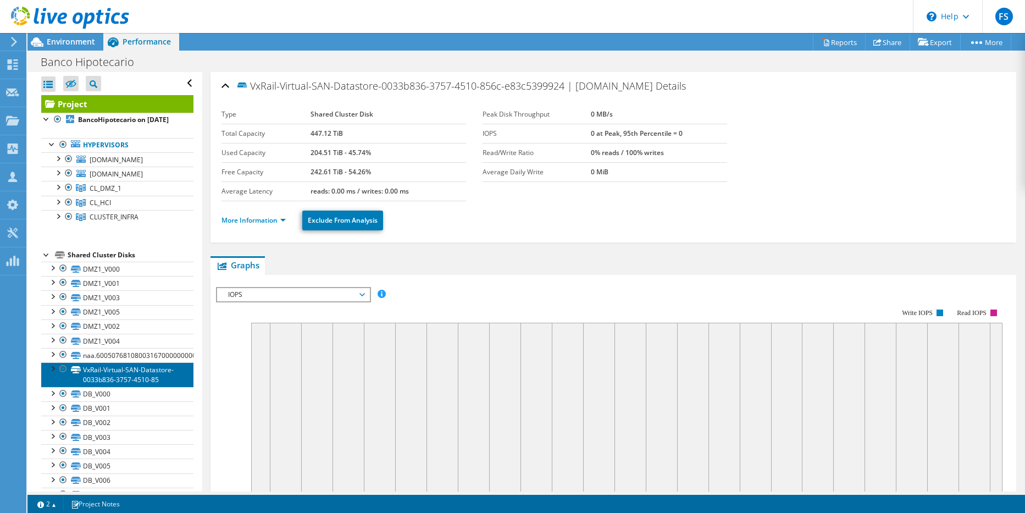
click at [119, 377] on link "VxRail-Virtual-SAN-Datastore-0033b836-3757-4510-85" at bounding box center [117, 374] width 152 height 24
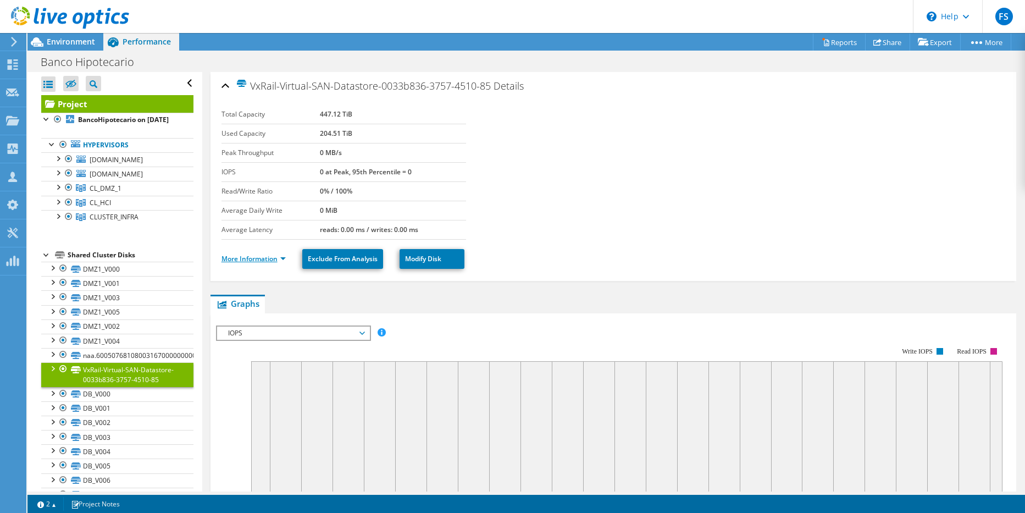
click at [280, 258] on link "More Information" at bounding box center [254, 258] width 64 height 9
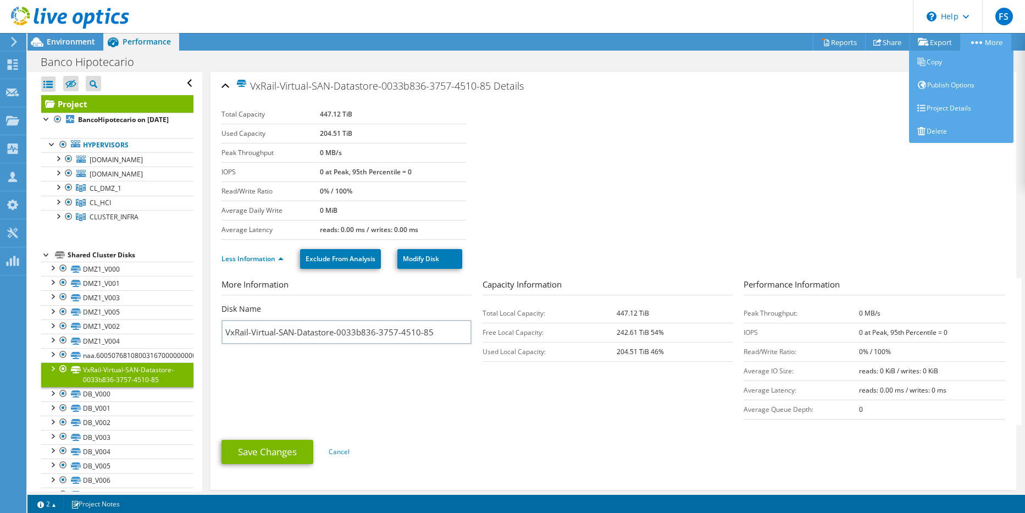
click at [980, 50] on link "More" at bounding box center [986, 42] width 51 height 17
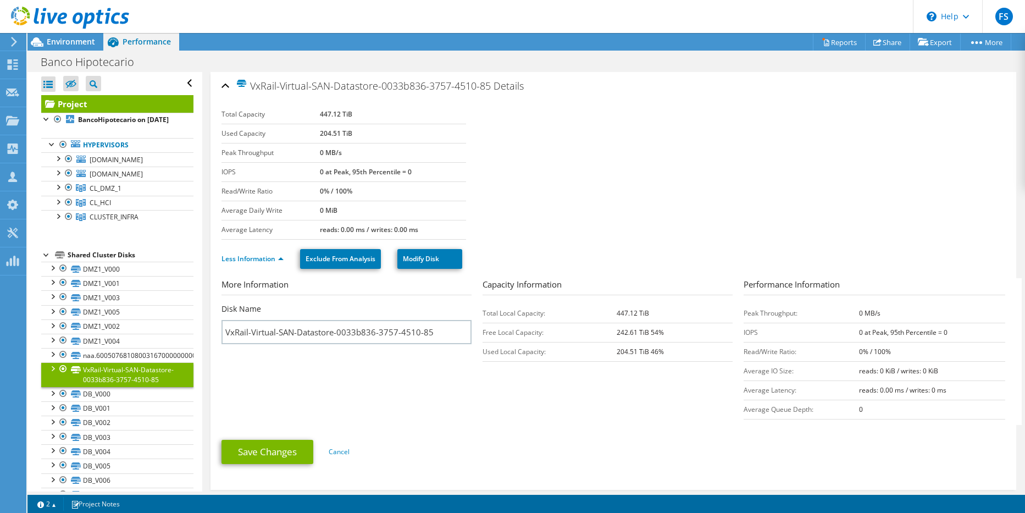
click at [798, 148] on section "Total Capacity 447.12 TiB Used Capacity 204.51 TiB Peak Throughput 0 MB/s IOPS …" at bounding box center [614, 172] width 784 height 135
click at [71, 40] on span "Environment" at bounding box center [71, 41] width 48 height 10
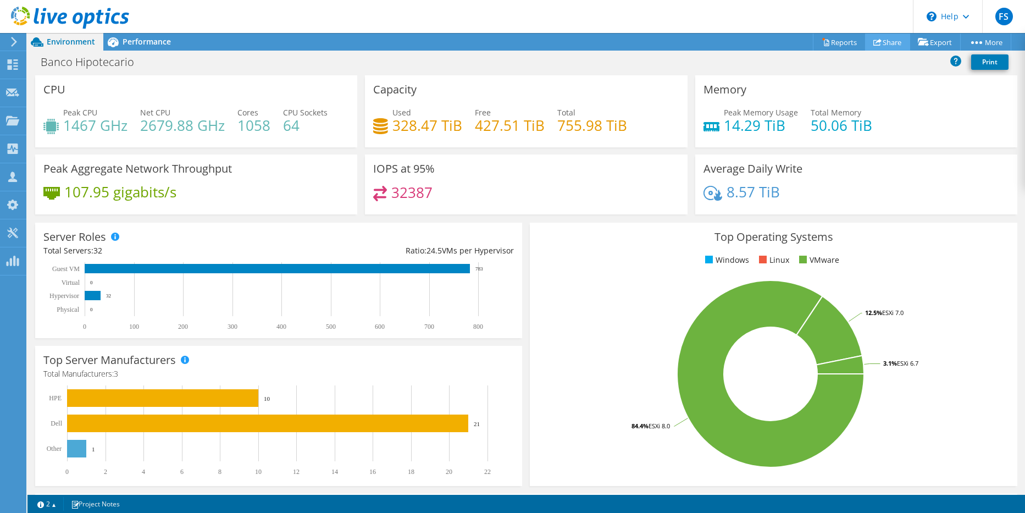
click at [882, 37] on link "Share" at bounding box center [887, 42] width 45 height 17
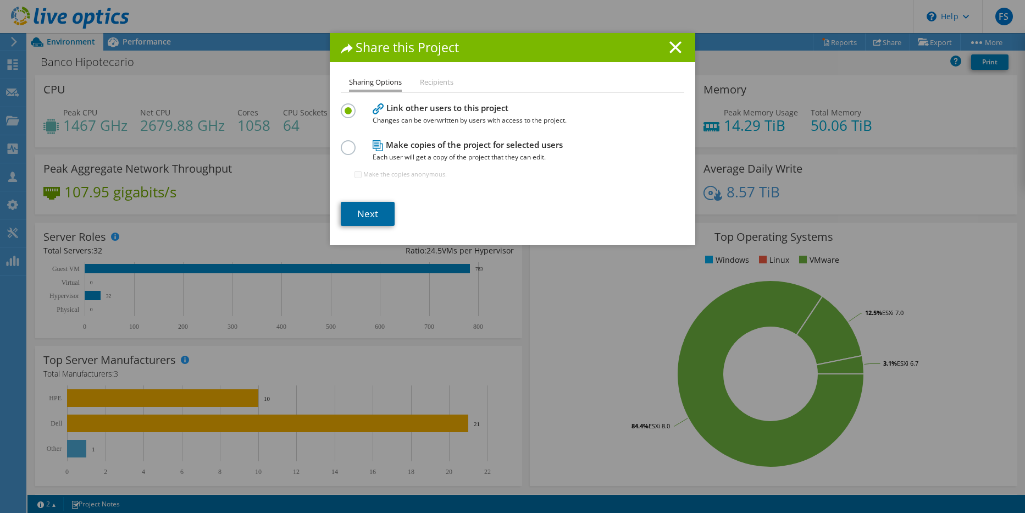
click at [365, 209] on link "Next" at bounding box center [368, 214] width 54 height 24
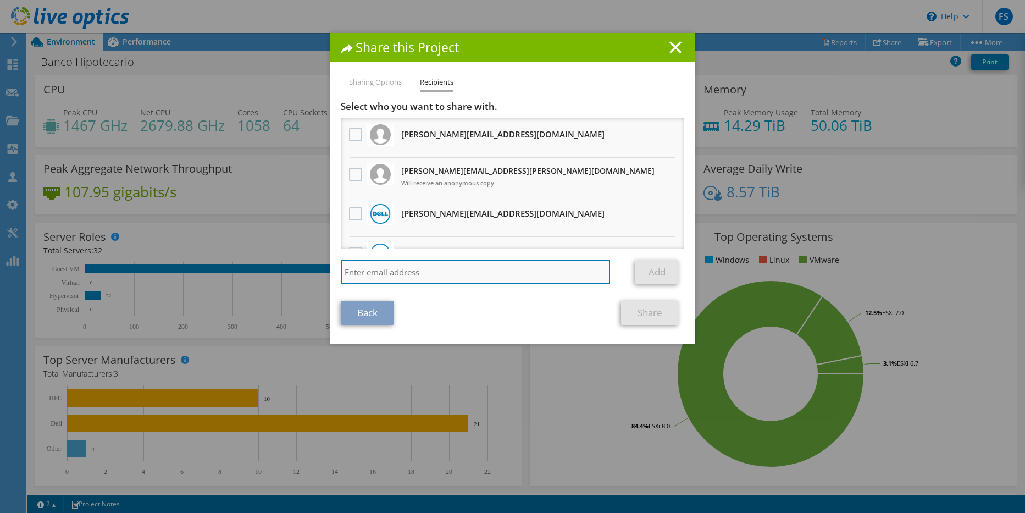
click at [443, 270] on input "search" at bounding box center [475, 272] width 269 height 24
type input "m"
click at [676, 53] on h1 "Share this Project" at bounding box center [513, 47] width 344 height 13
